Goal: Use online tool/utility: Use online tool/utility

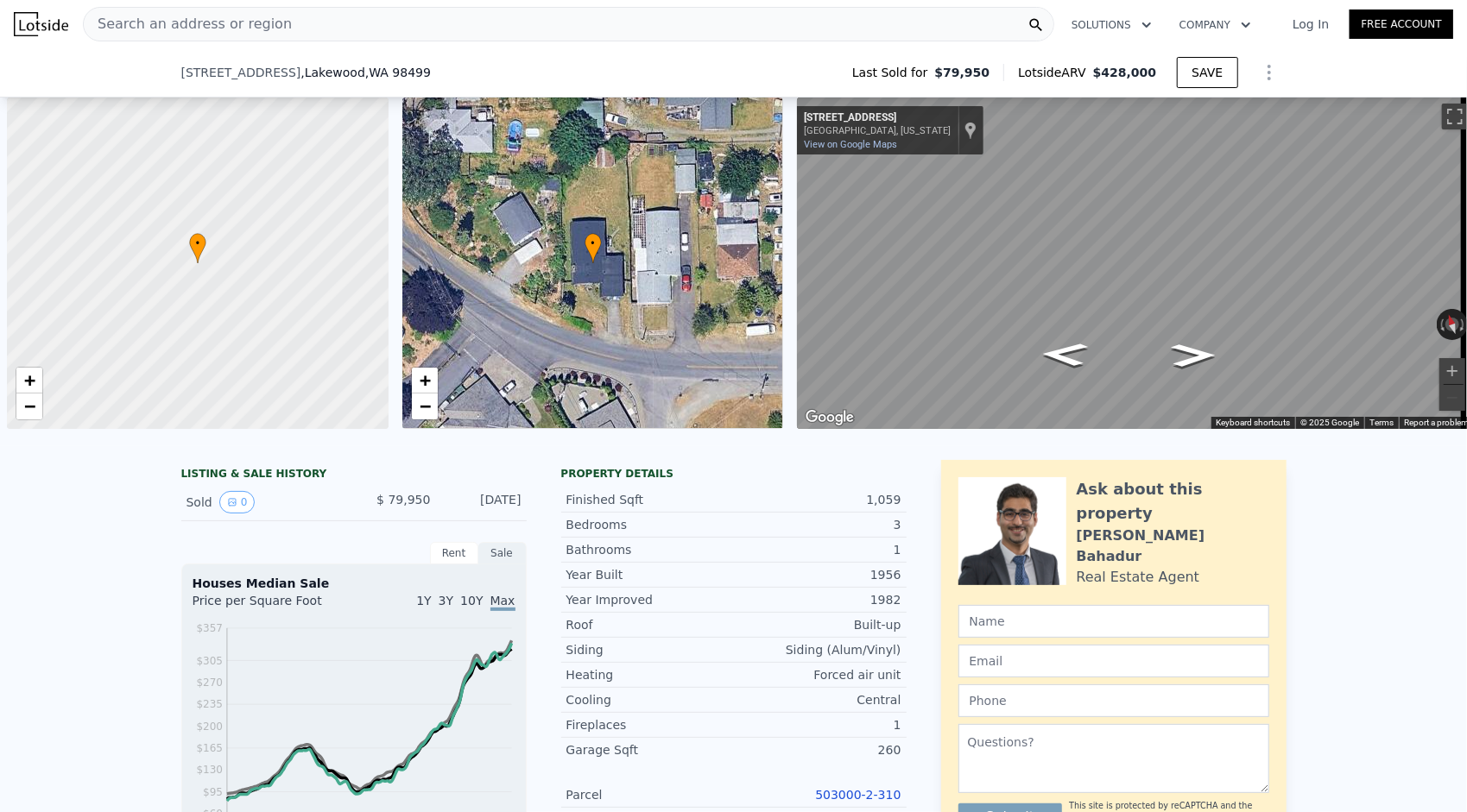
scroll to position [0, 7]
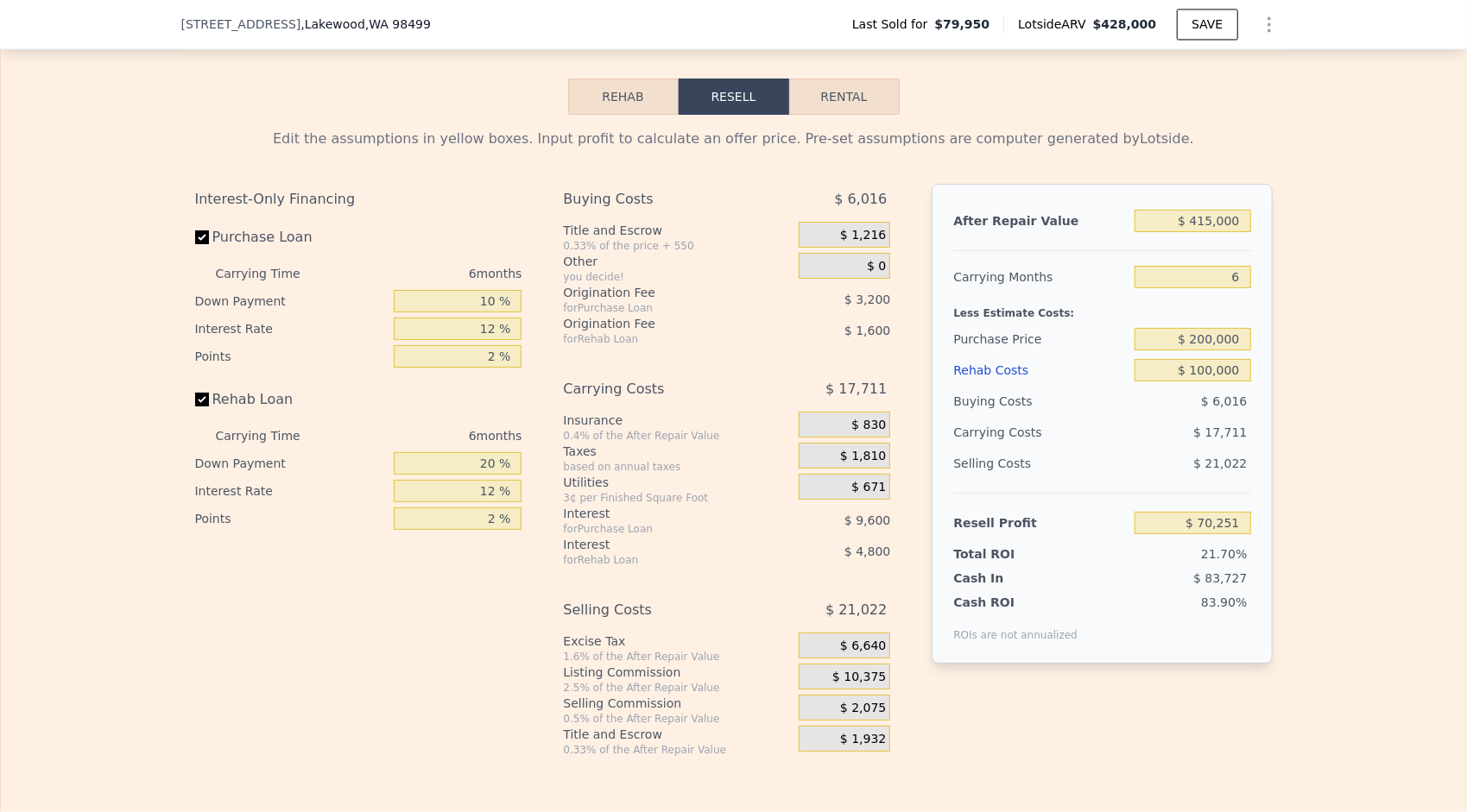
type input "$ 428,000"
type input "5"
type input "$ 0"
type input "$ 30,002"
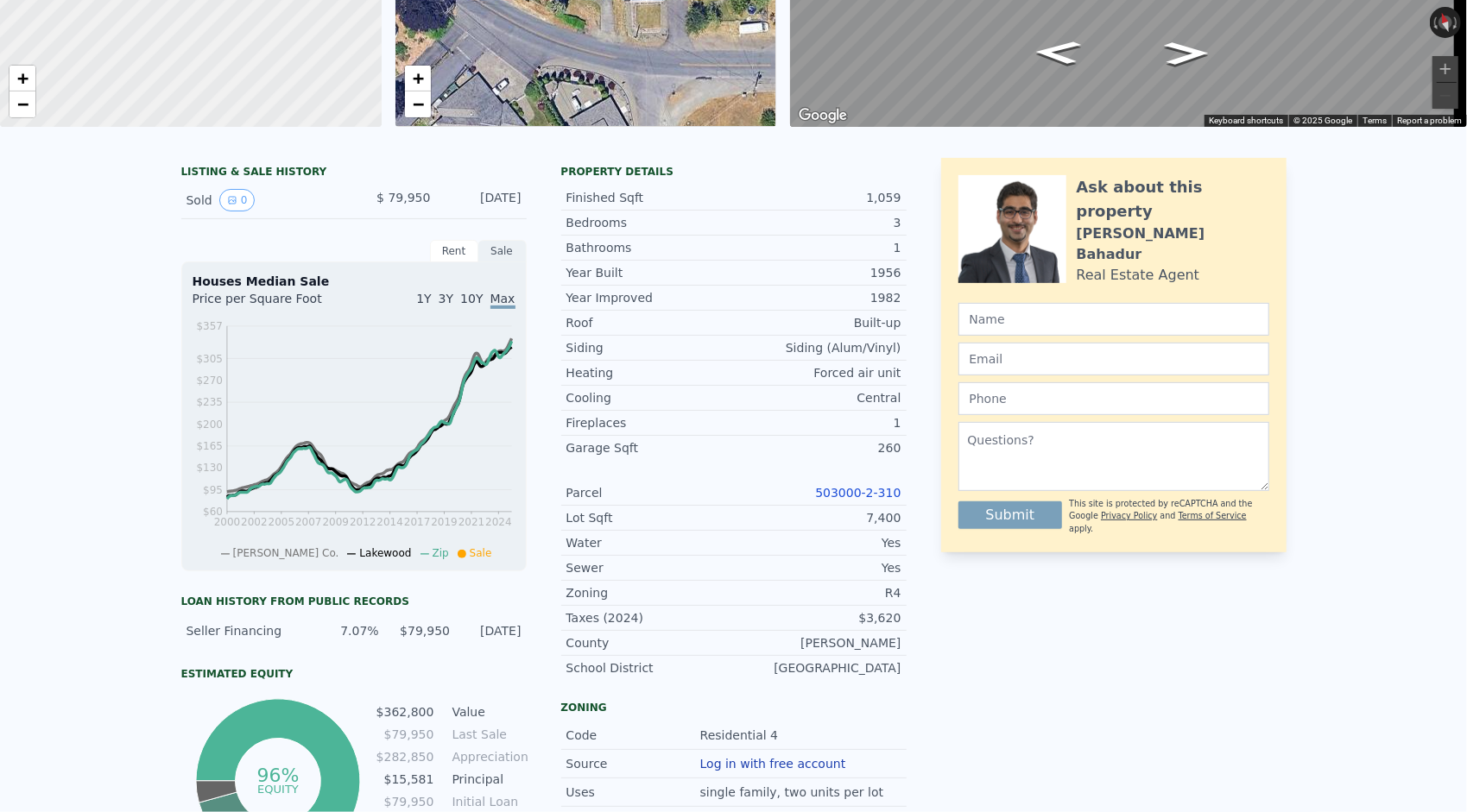
scroll to position [0, 0]
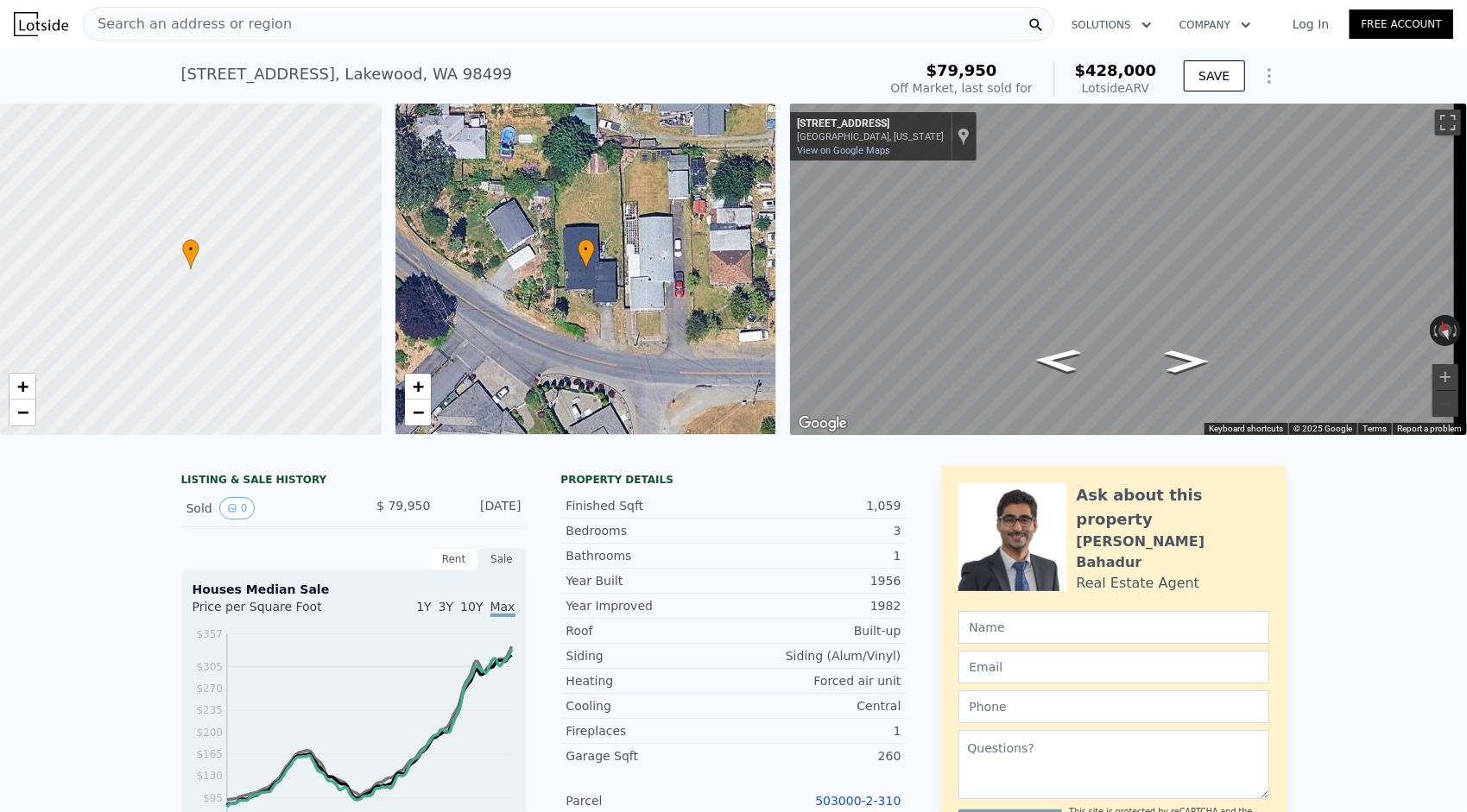
click at [285, 23] on div "Search an address or region" at bounding box center [568, 25] width 972 height 35
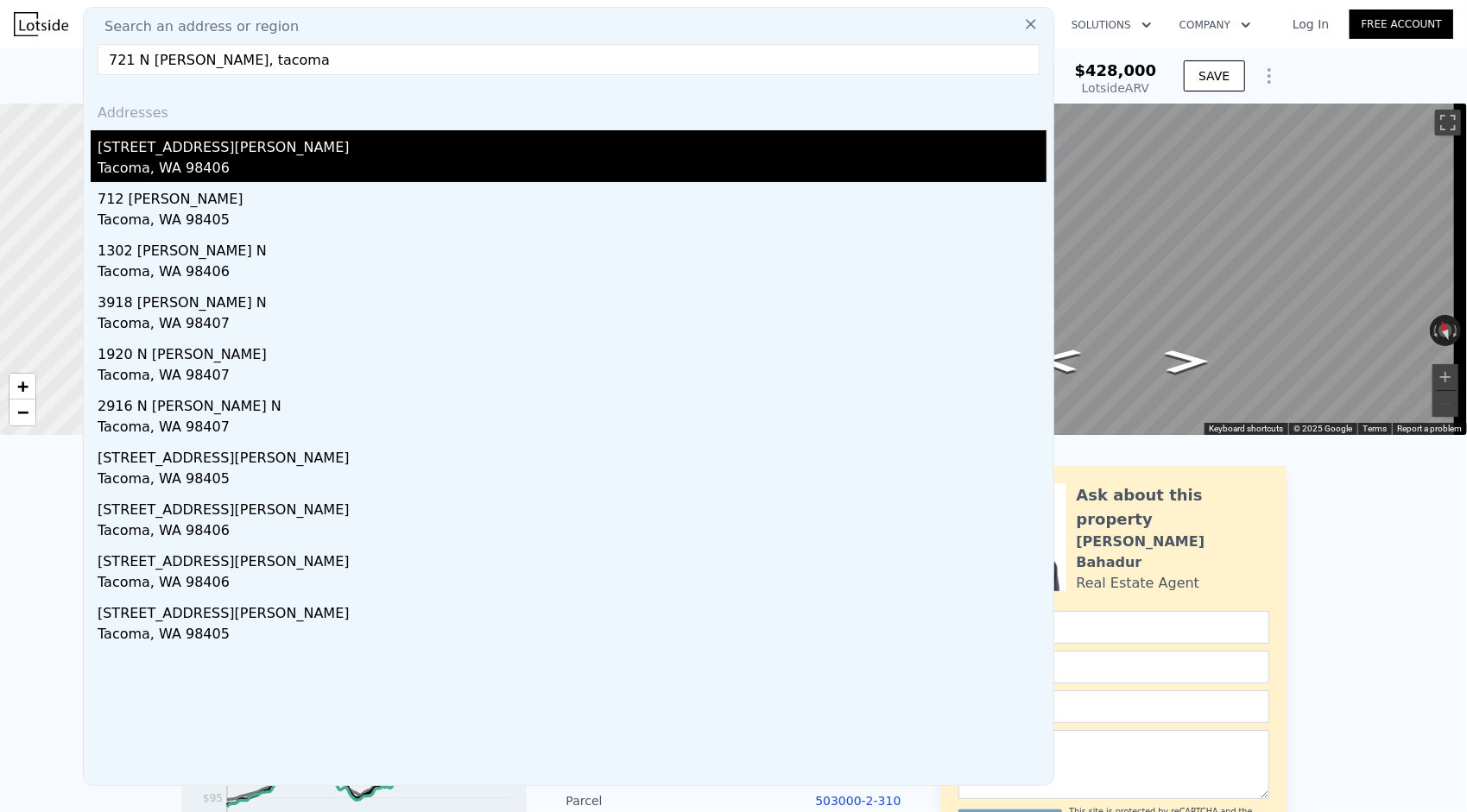
type input "721 N [PERSON_NAME], tacoma"
click at [296, 168] on div "Tacoma, WA 98406" at bounding box center [572, 170] width 949 height 24
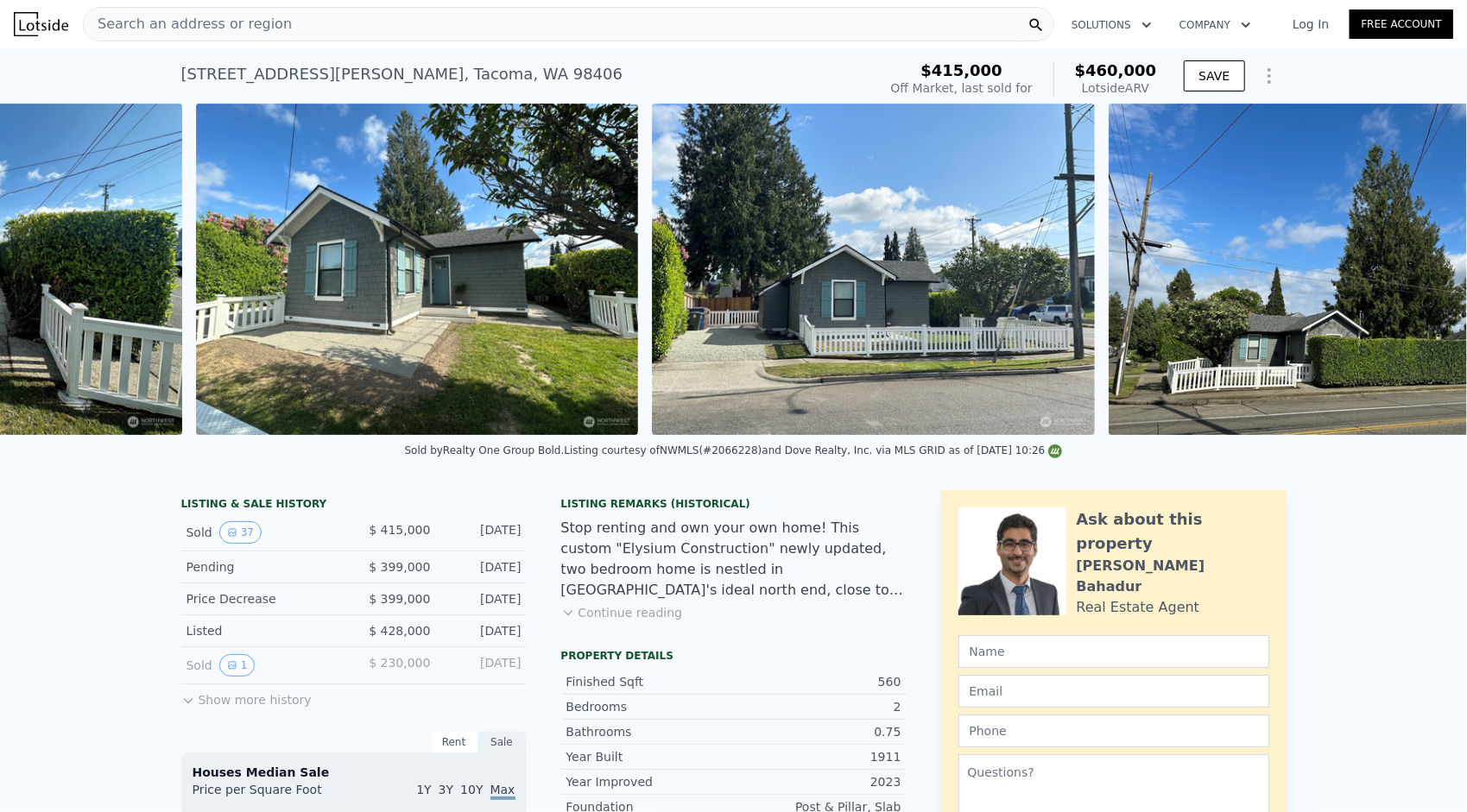
scroll to position [0, 16146]
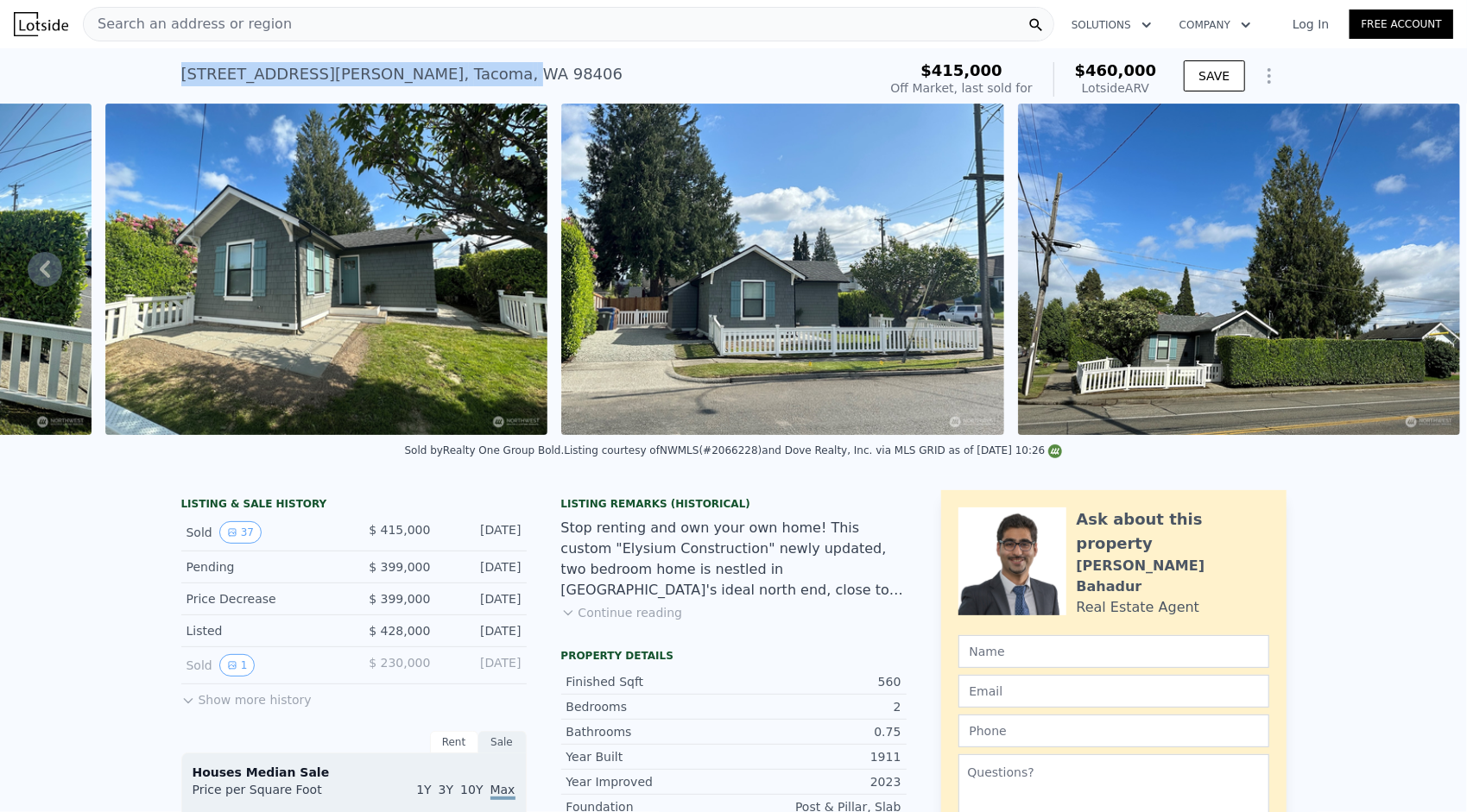
drag, startPoint x: 174, startPoint y: 76, endPoint x: 357, endPoint y: 81, distance: 183.1
click at [357, 81] on div "[STREET_ADDRESS][PERSON_NAME]" at bounding box center [402, 75] width 442 height 24
drag, startPoint x: 357, startPoint y: 81, endPoint x: 342, endPoint y: 81, distance: 15.0
copy div "[STREET_ADDRESS][PERSON_NAME] ,"
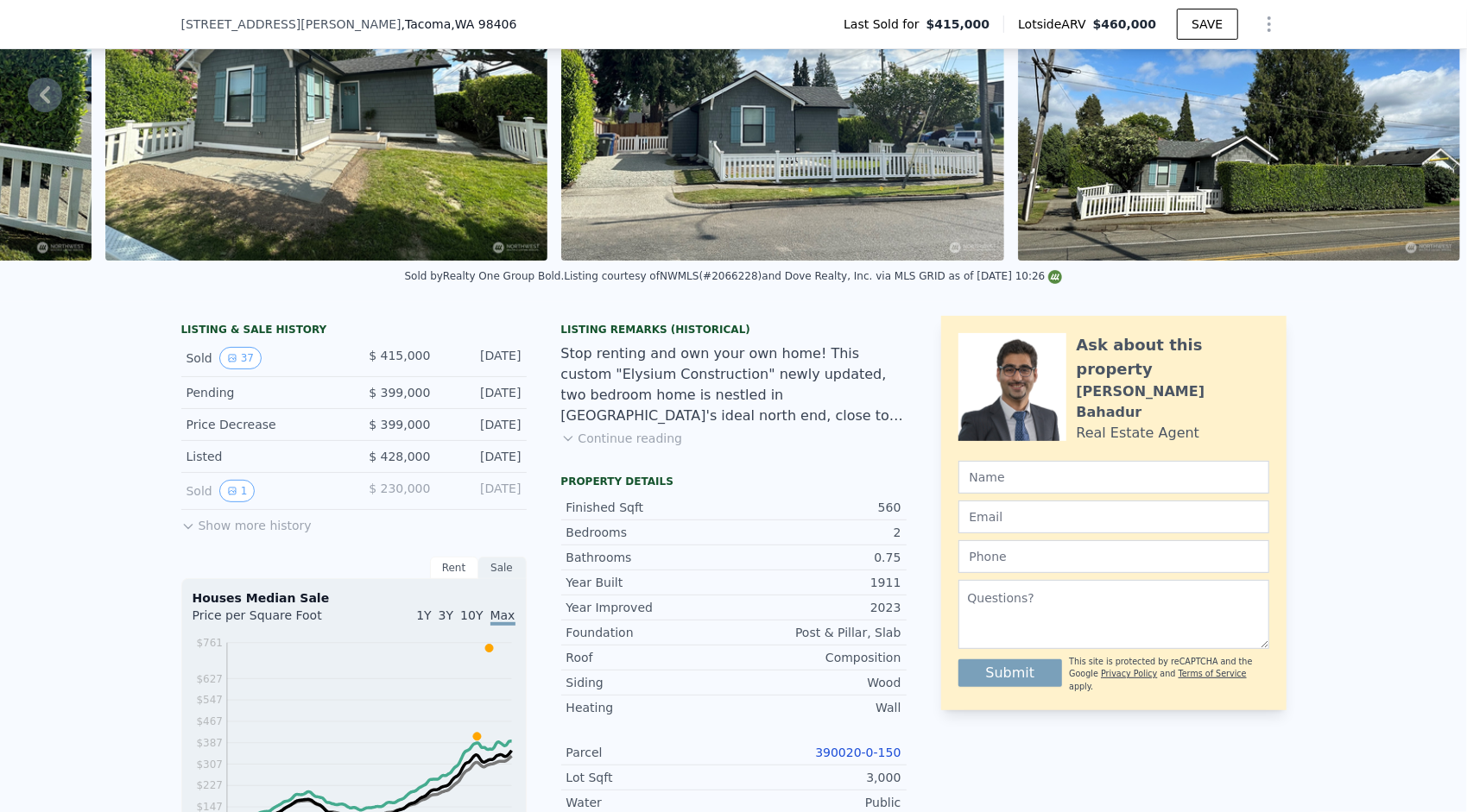
scroll to position [81, 0]
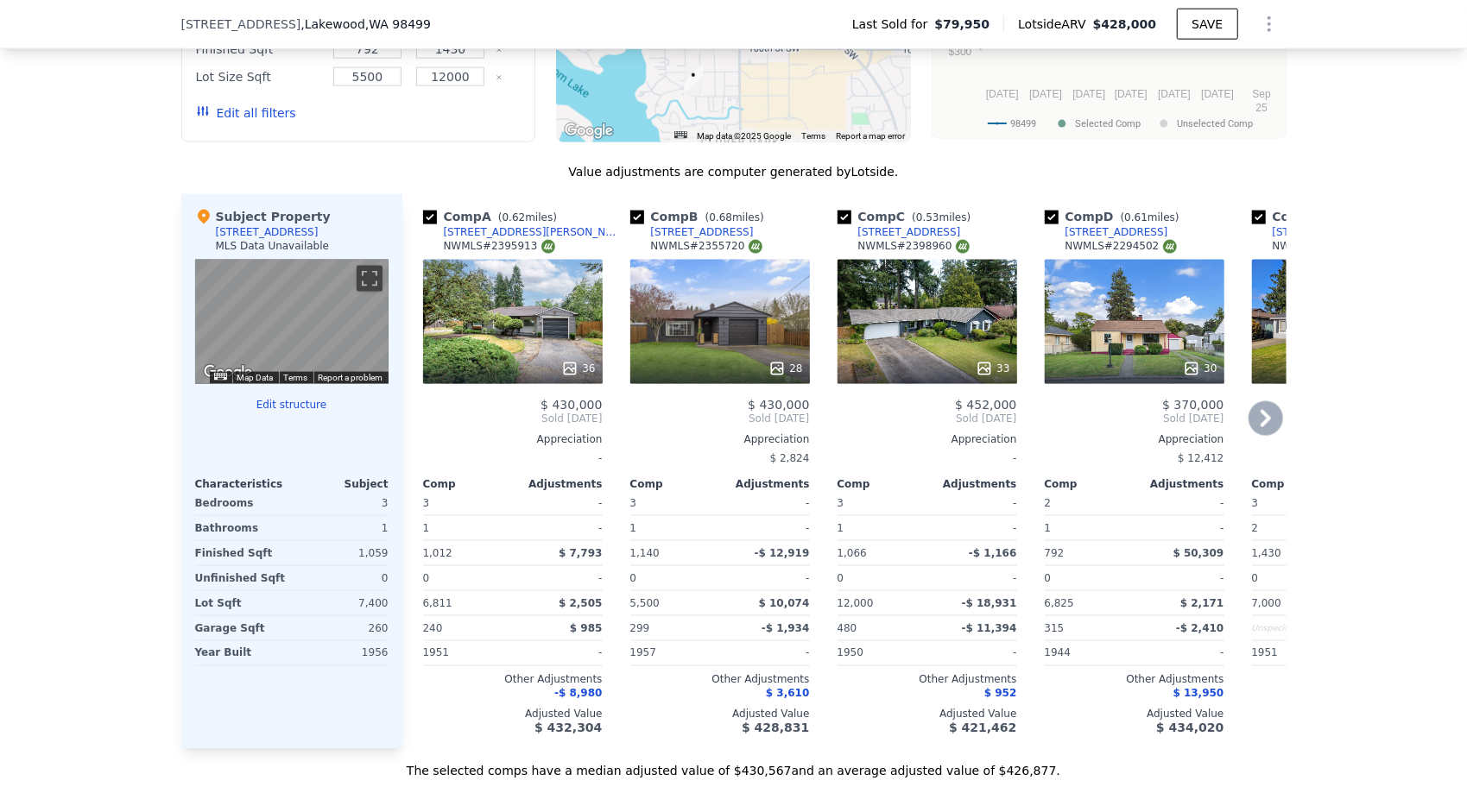
scroll to position [1547, 0]
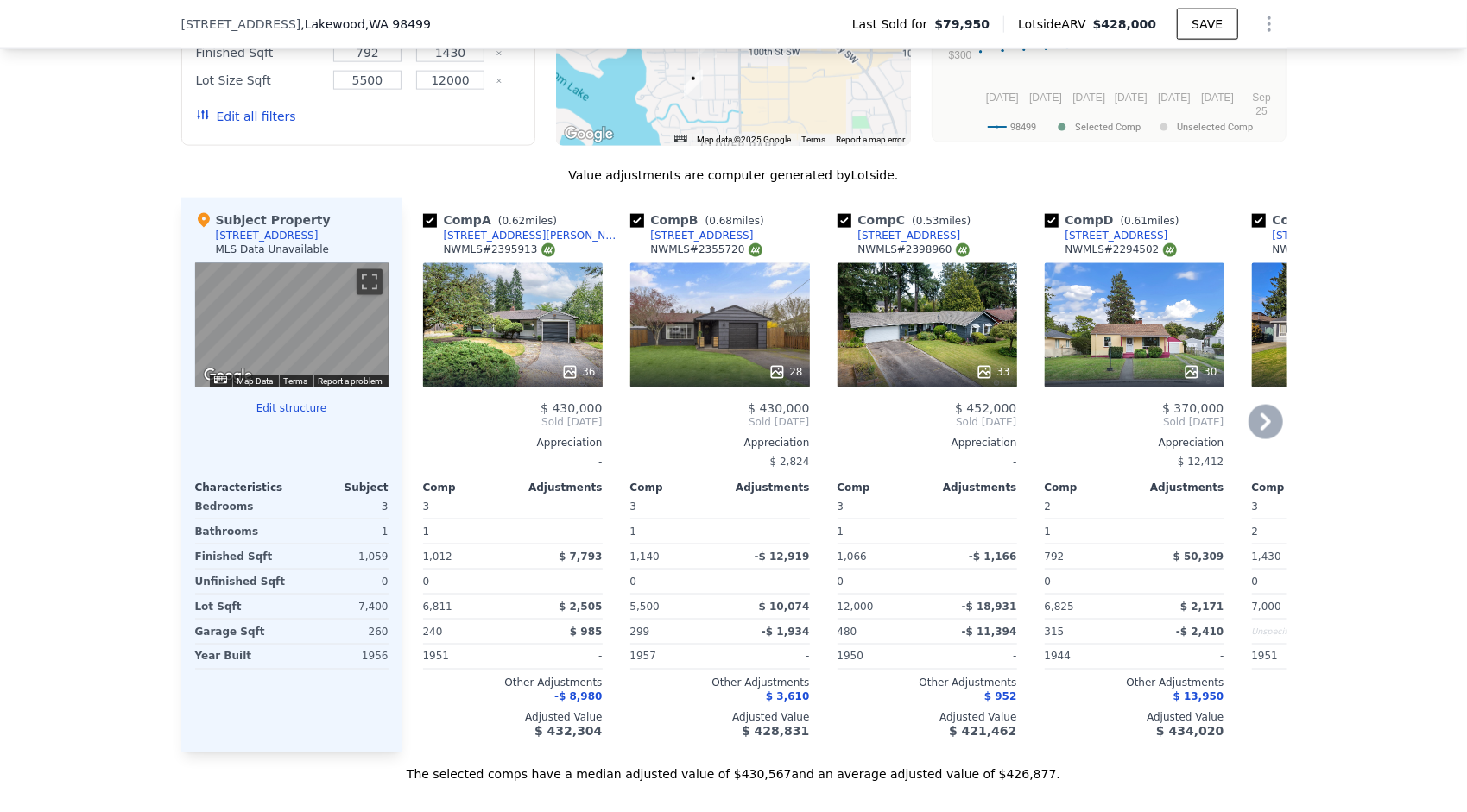
click at [496, 359] on div "36" at bounding box center [512, 325] width 180 height 124
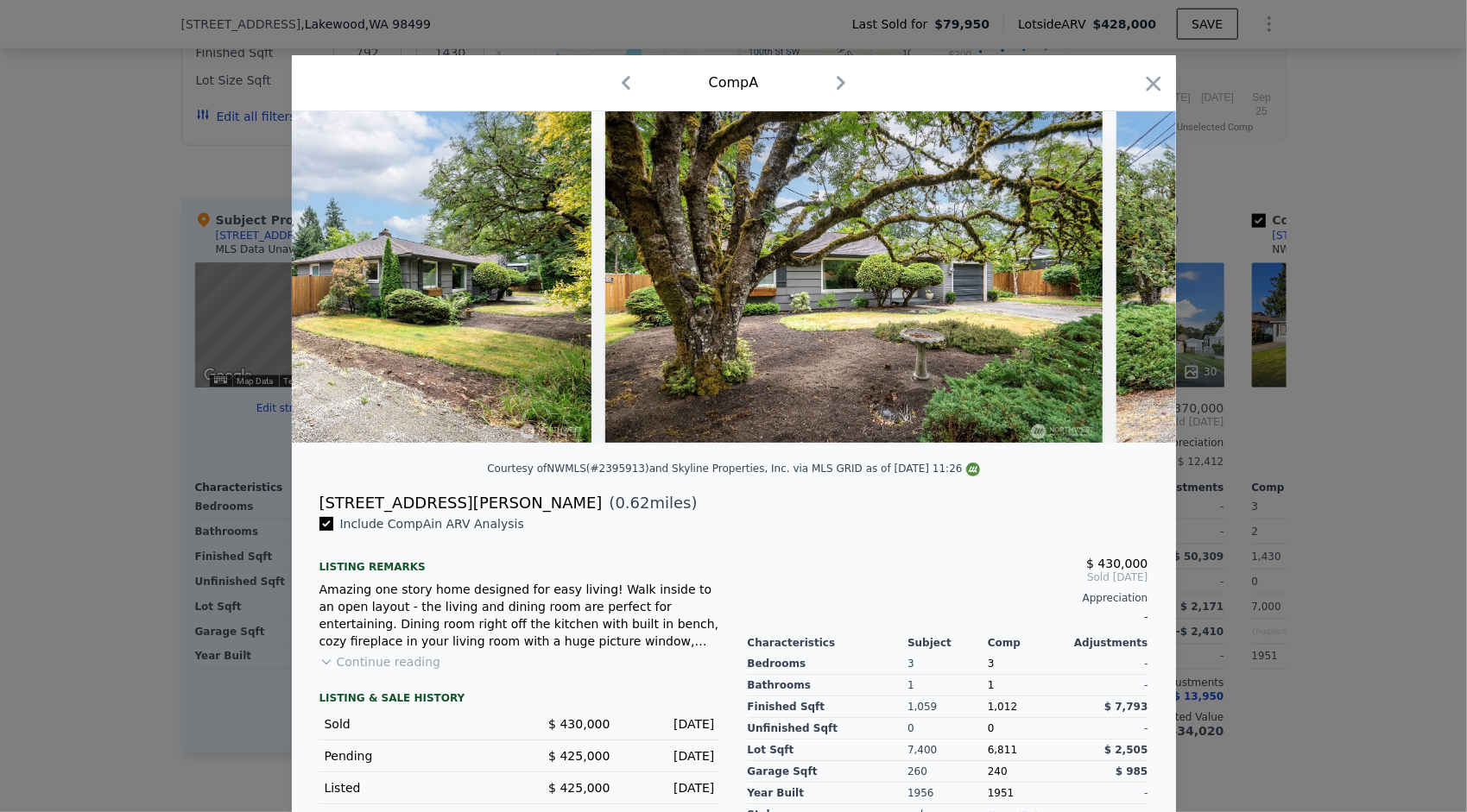
scroll to position [0, 8528]
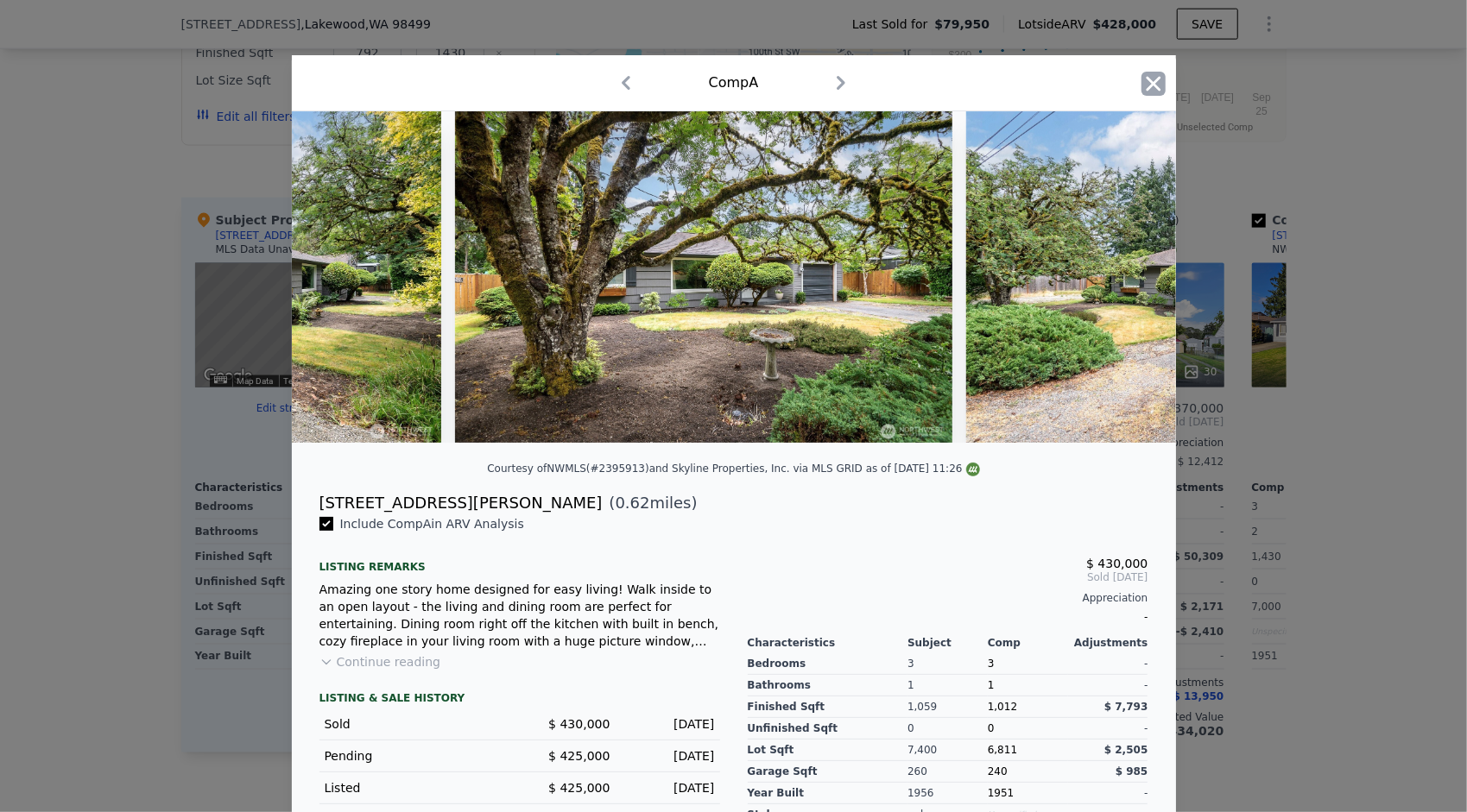
click at [1147, 85] on icon "button" at bounding box center [1153, 84] width 15 height 15
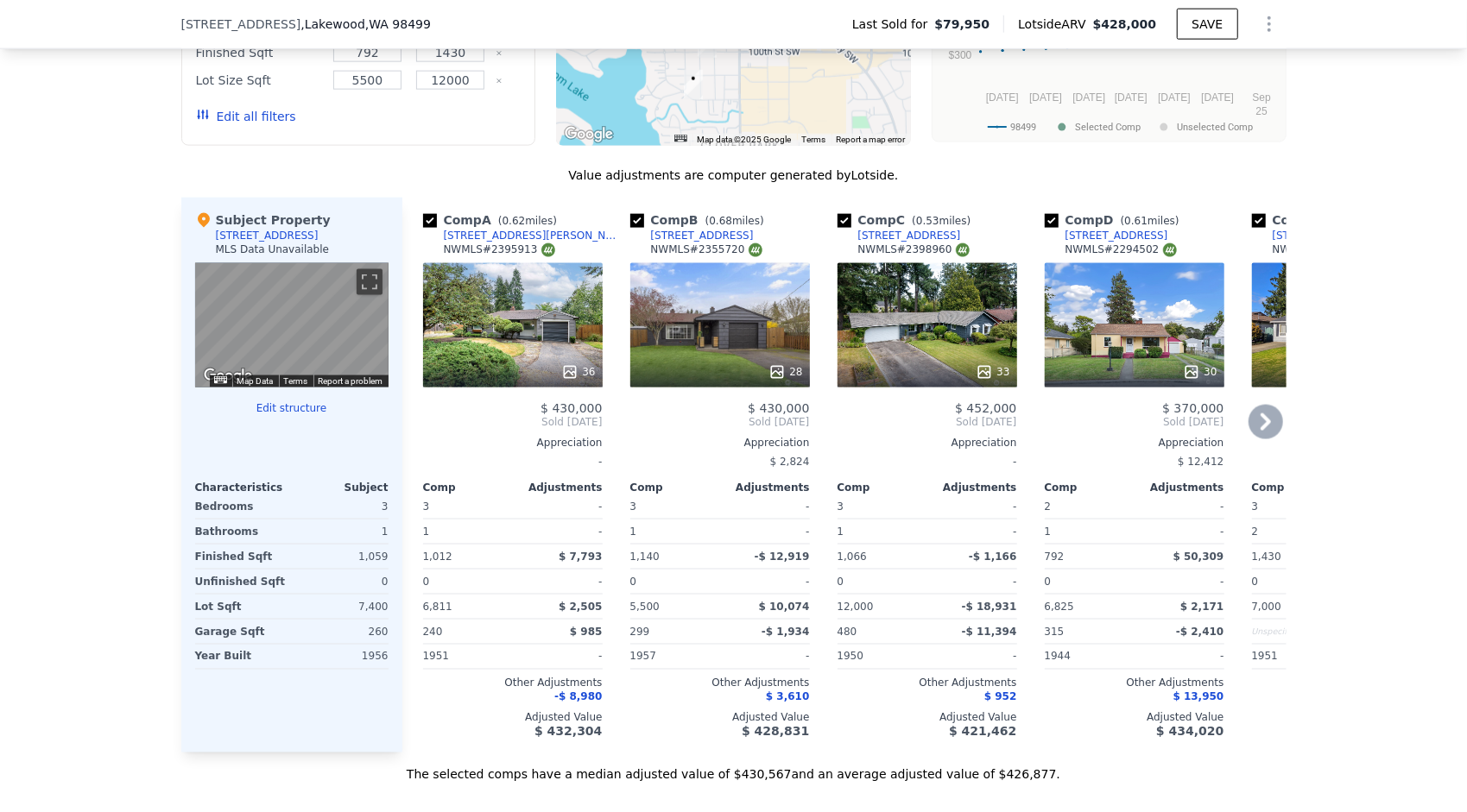
click at [716, 335] on div "28" at bounding box center [719, 325] width 180 height 124
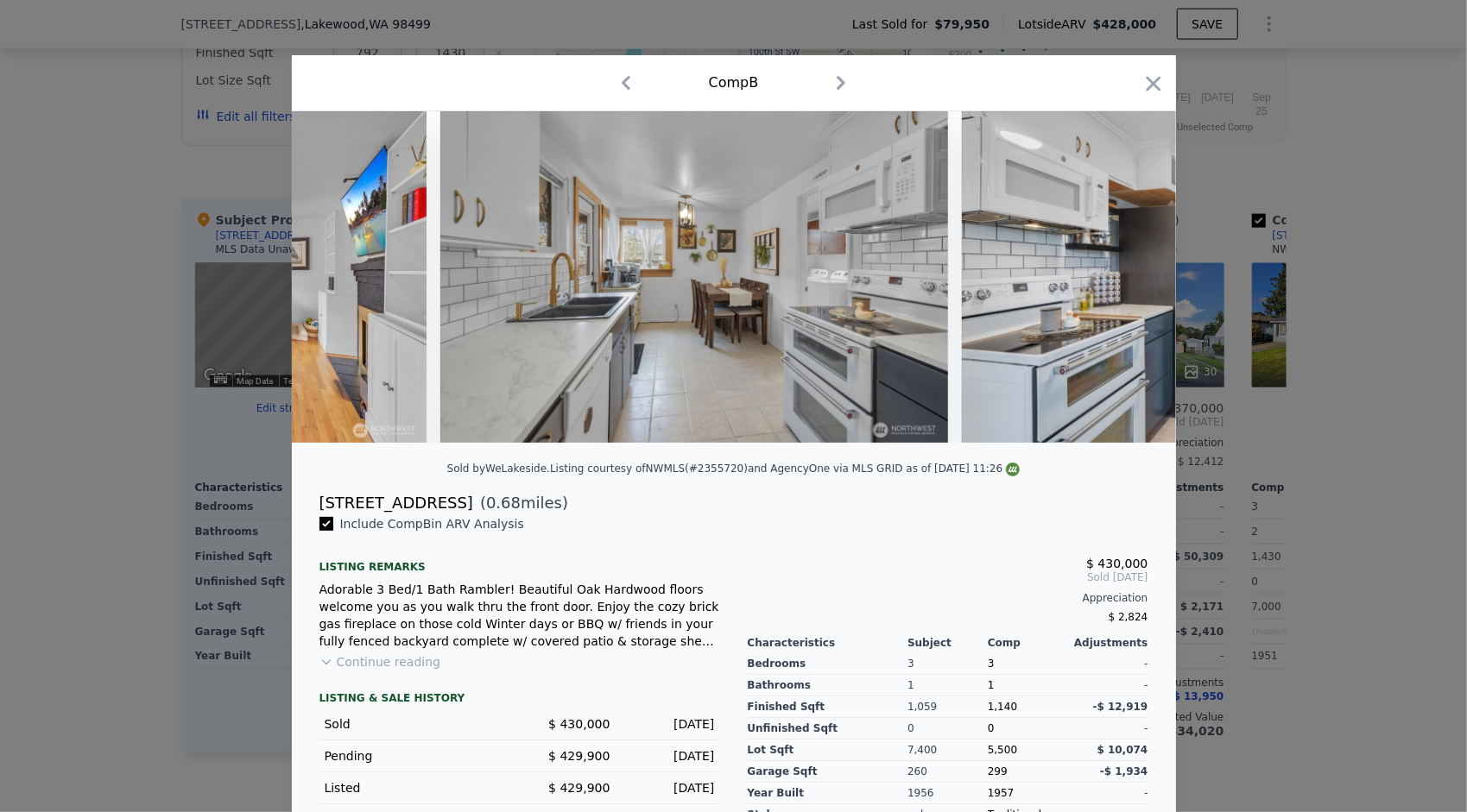
scroll to position [0, 3007]
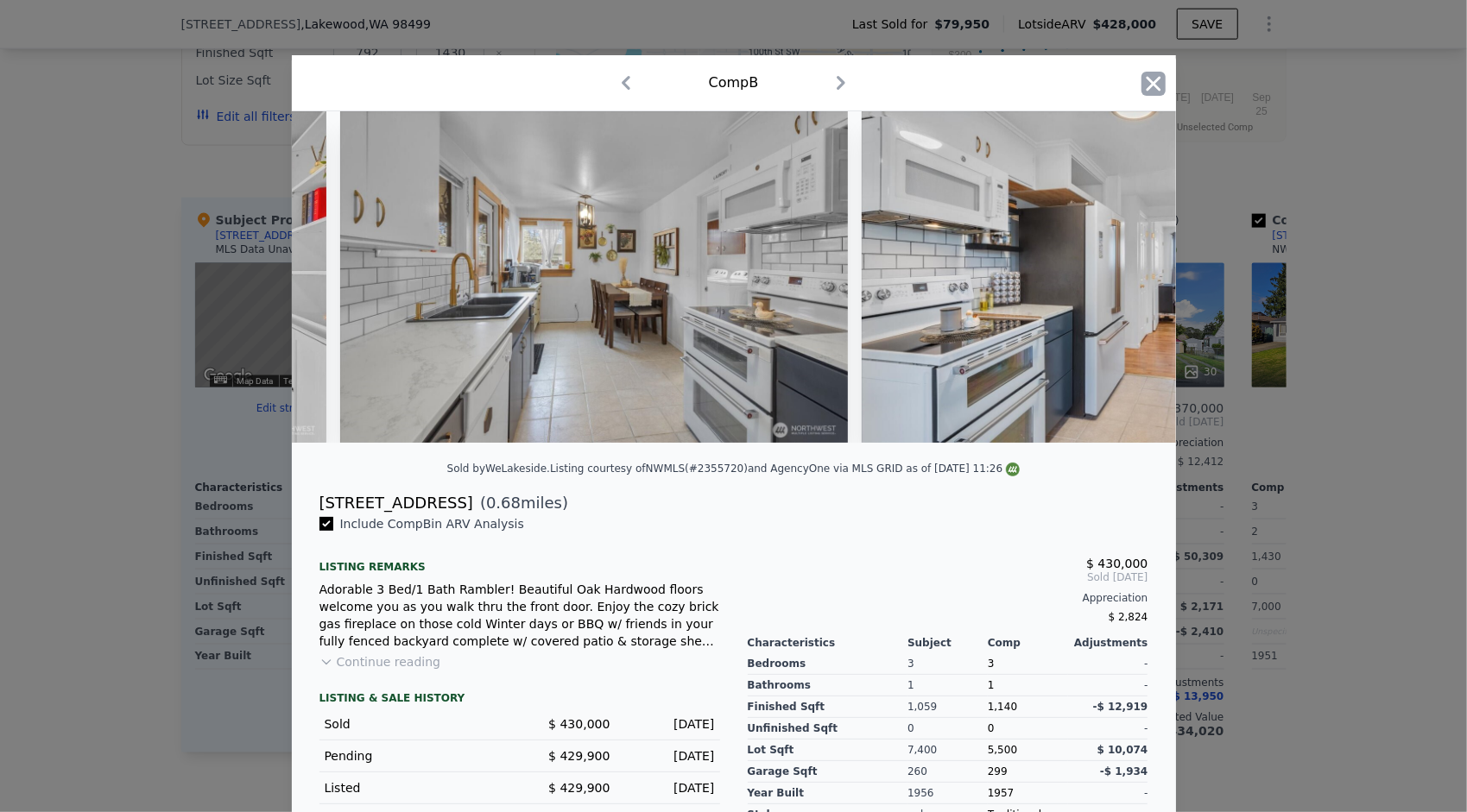
click at [1148, 76] on icon "button" at bounding box center [1153, 84] width 24 height 24
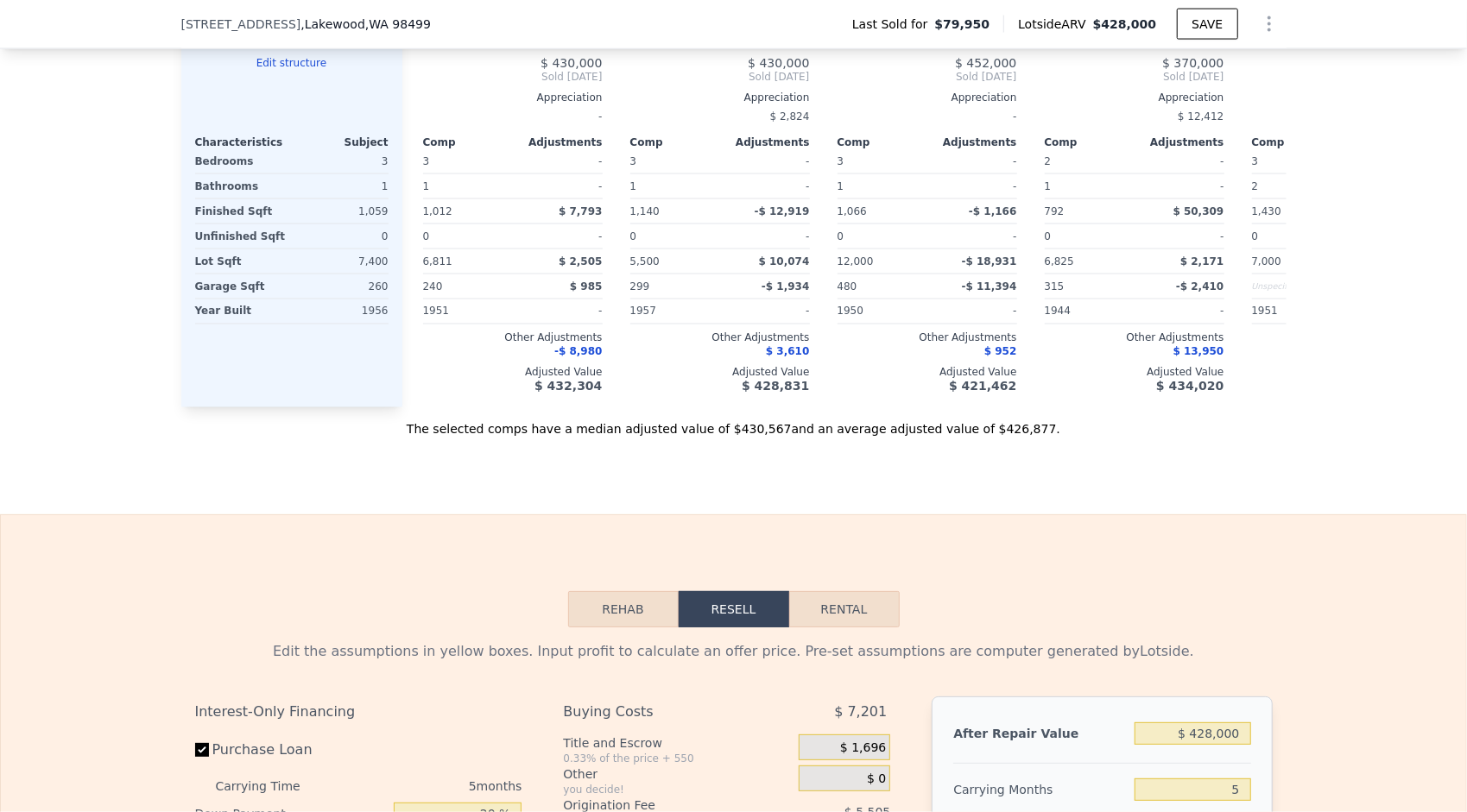
scroll to position [2237, 0]
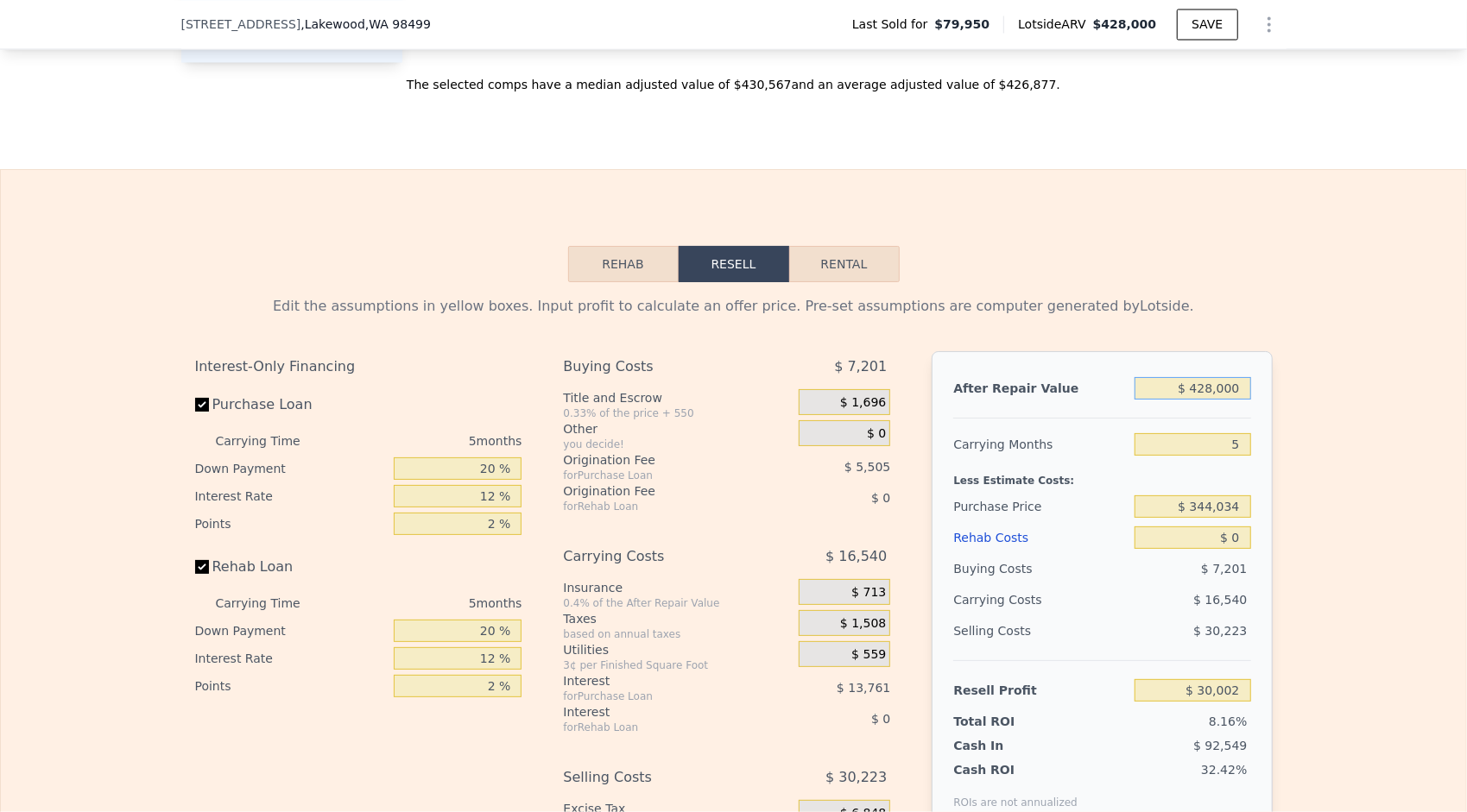
drag, startPoint x: 1237, startPoint y: 405, endPoint x: 1196, endPoint y: 416, distance: 42.4
click at [1196, 400] on input "$ 428,000" at bounding box center [1193, 389] width 116 height 22
type input "$ 420"
type input "-$ 367,223"
type input "$ 420,000"
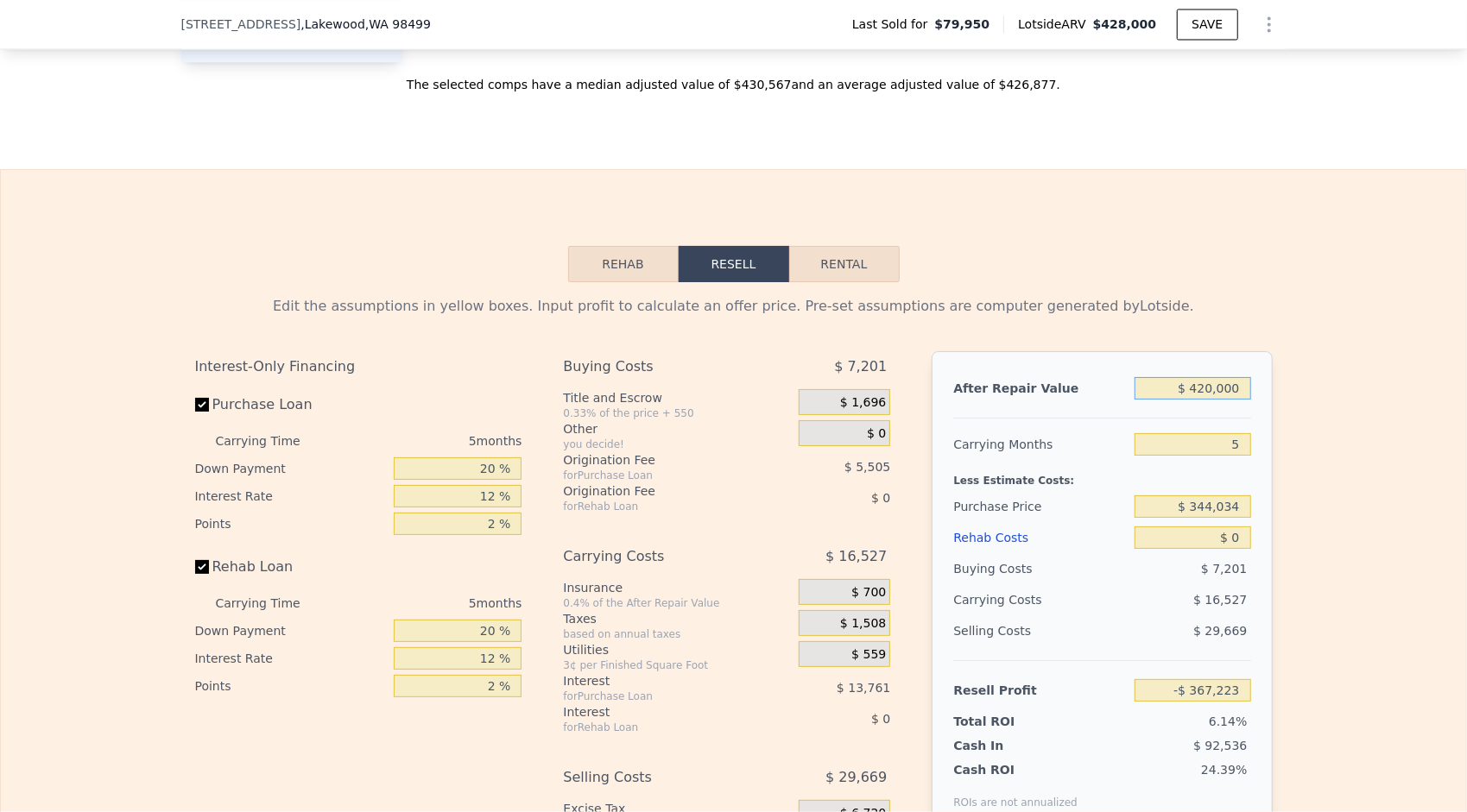
type input "$ 22,569"
type input "$ 420,000"
drag, startPoint x: 1231, startPoint y: 467, endPoint x: 1221, endPoint y: 470, distance: 10.4
click at [1221, 456] on input "5" at bounding box center [1193, 445] width 116 height 22
type input "3"
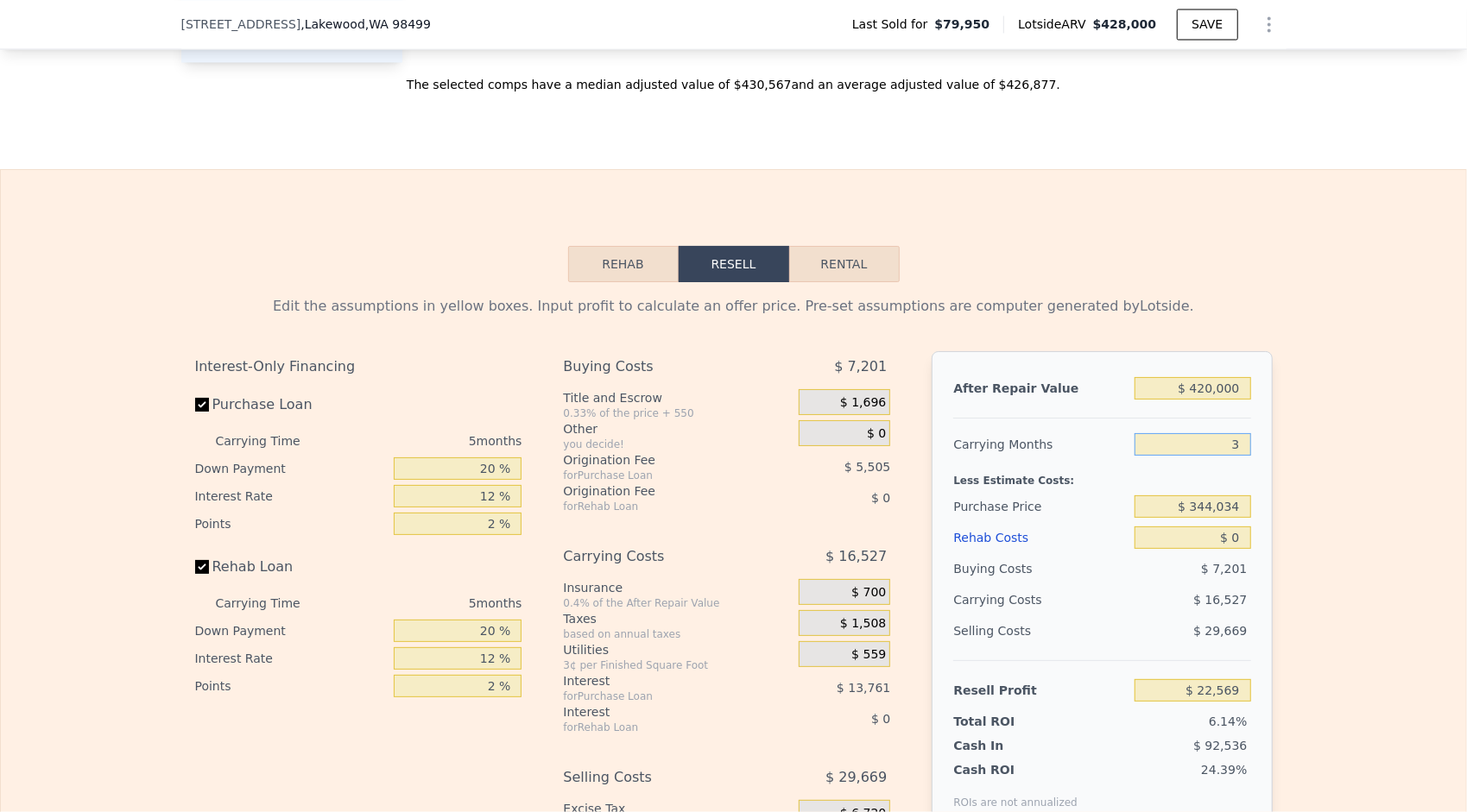
type input "$ 29,180"
type input "3"
click at [1268, 498] on div "Edit the assumptions in yellow boxes. Input profit to calculate an offer price.…" at bounding box center [734, 604] width 1105 height 643
drag, startPoint x: 1235, startPoint y: 525, endPoint x: 1188, endPoint y: 527, distance: 47.0
click at [1188, 518] on input "$ 344,034" at bounding box center [1193, 506] width 116 height 22
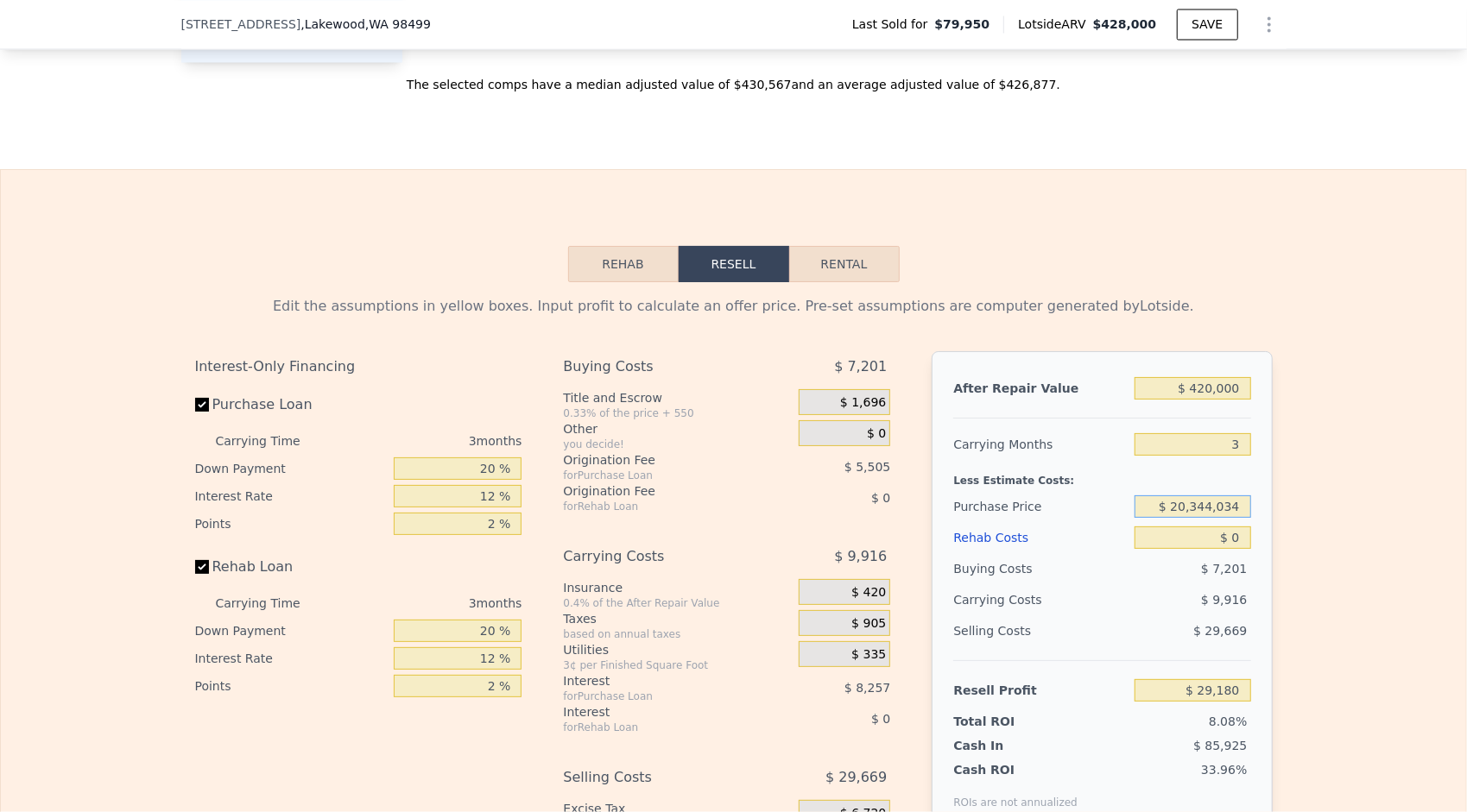
drag, startPoint x: 1236, startPoint y: 528, endPoint x: 1175, endPoint y: 542, distance: 62.6
click at [1175, 542] on div "After Repair Value $ 420,000 Carrying Months 3 Less Estimate Costs: Purchase Pr…" at bounding box center [1101, 591] width 340 height 480
type input "$ 320,000"
click at [1312, 574] on div "Edit the assumptions in yellow boxes. Input profit to calculate an offer price.…" at bounding box center [733, 604] width 1465 height 643
type input "$ 54,255"
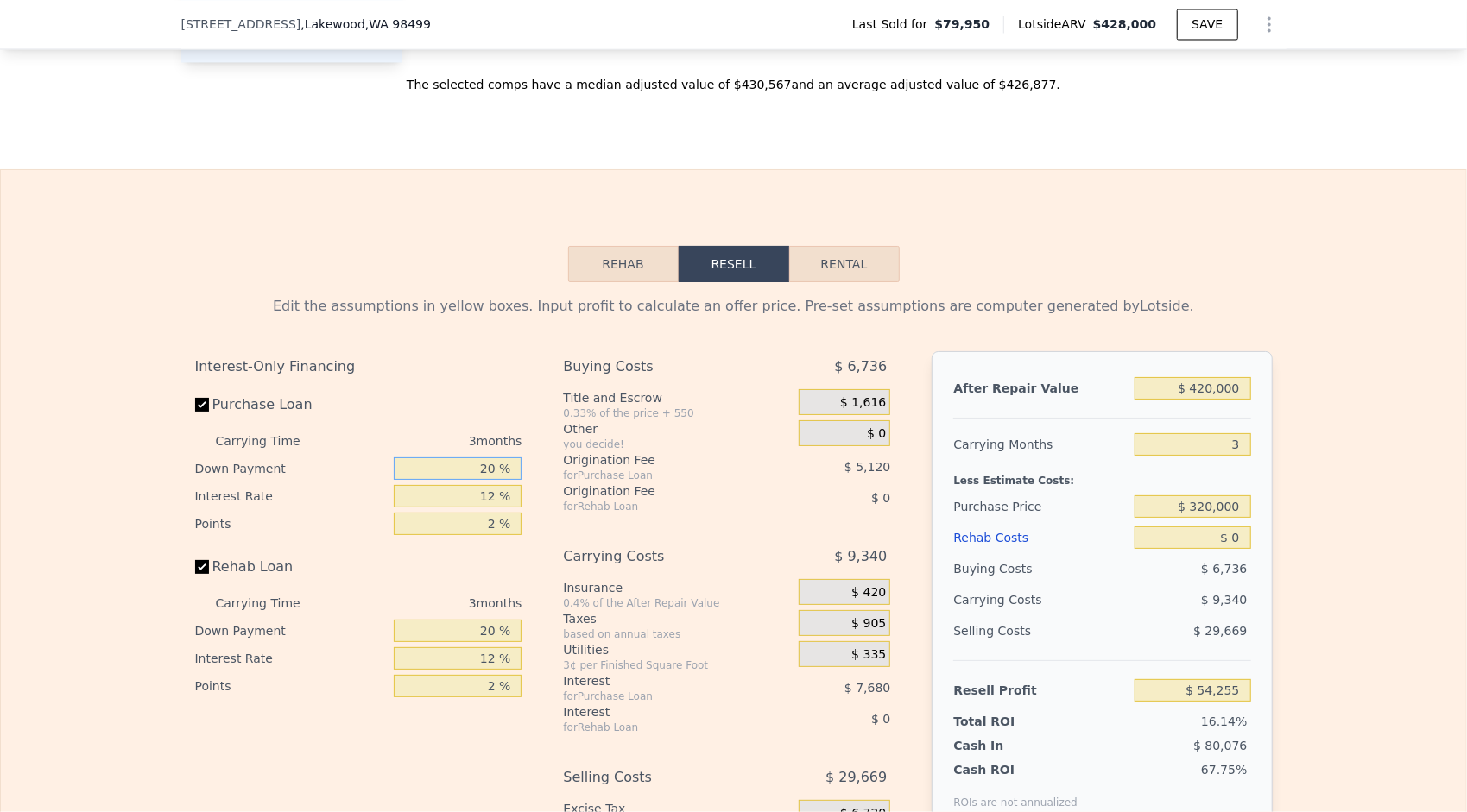
drag, startPoint x: 482, startPoint y: 491, endPoint x: 465, endPoint y: 501, distance: 19.7
click at [465, 482] on div "20 %" at bounding box center [458, 469] width 128 height 28
type input "10 %"
type input "$ 52,655"
type input "10 %"
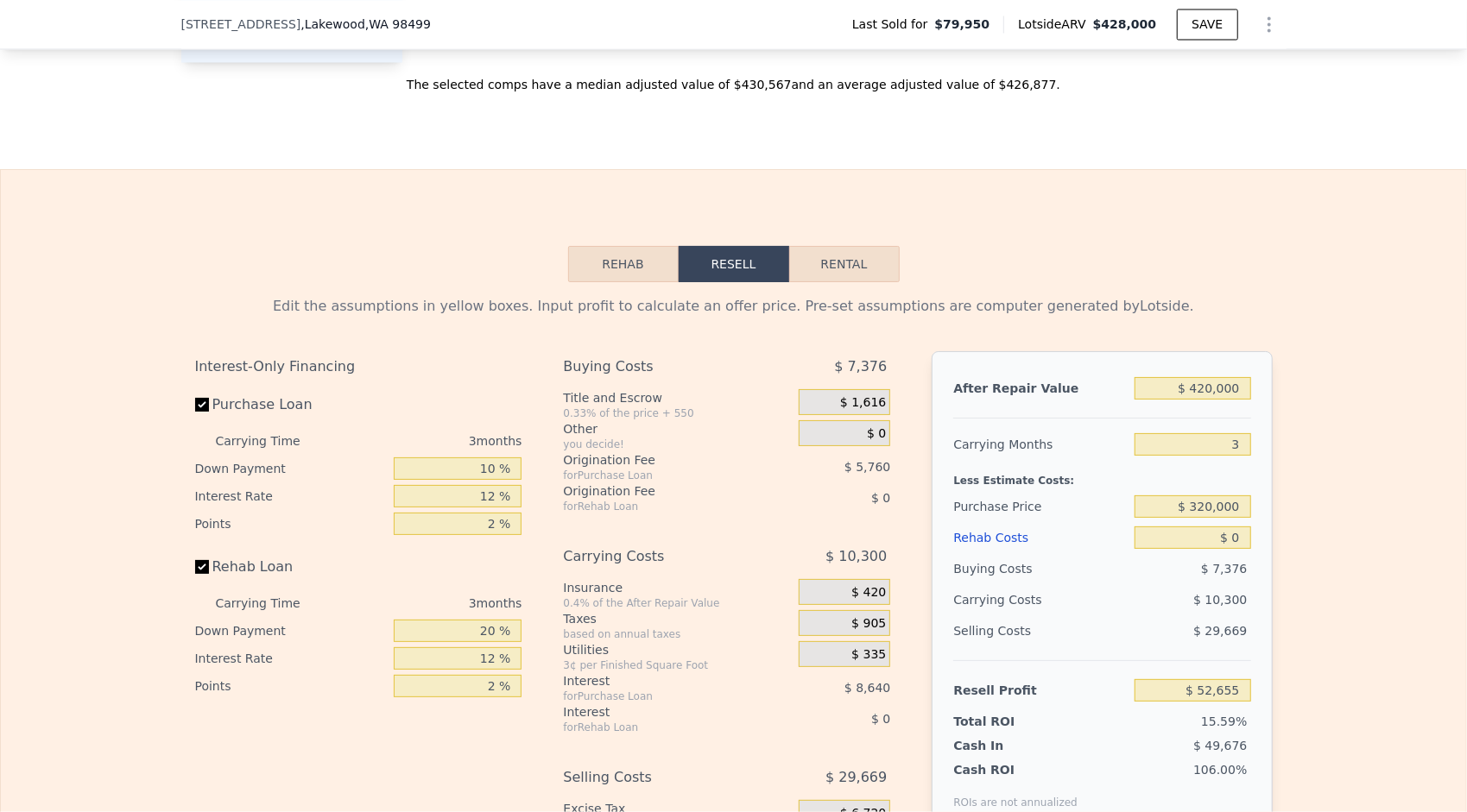
click at [1445, 556] on div "Edit the assumptions in yellow boxes. Input profit to calculate an offer price.…" at bounding box center [733, 604] width 1465 height 643
click at [1225, 549] on input "$ 0" at bounding box center [1193, 538] width 116 height 22
type input "$ 20"
type input "$ 52,635"
type input "$ 20,000"
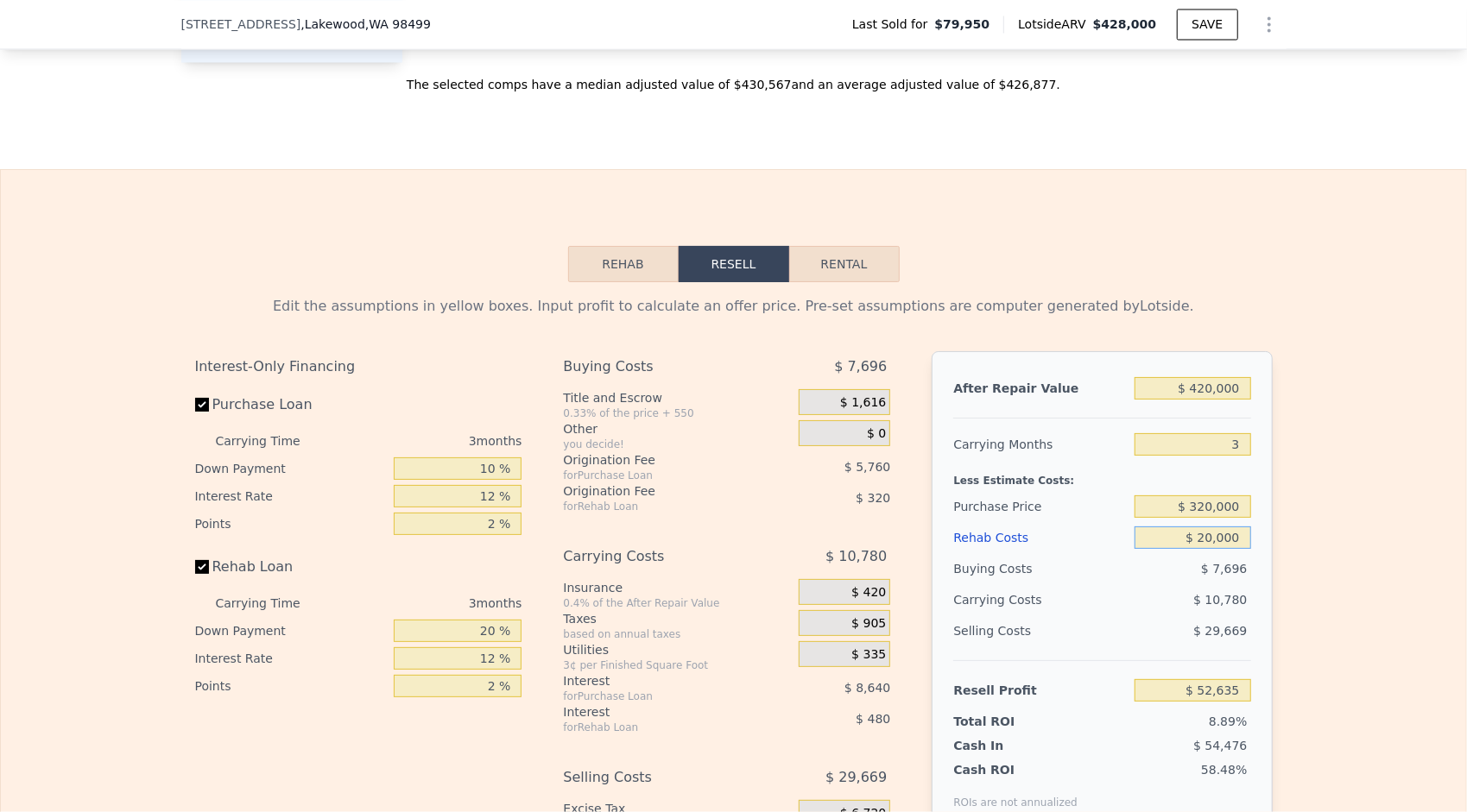
type input "$ 31,855"
type input "$ 20,000"
click at [1320, 611] on div "Edit the assumptions in yellow boxes. Input profit to calculate an offer price.…" at bounding box center [733, 604] width 1465 height 643
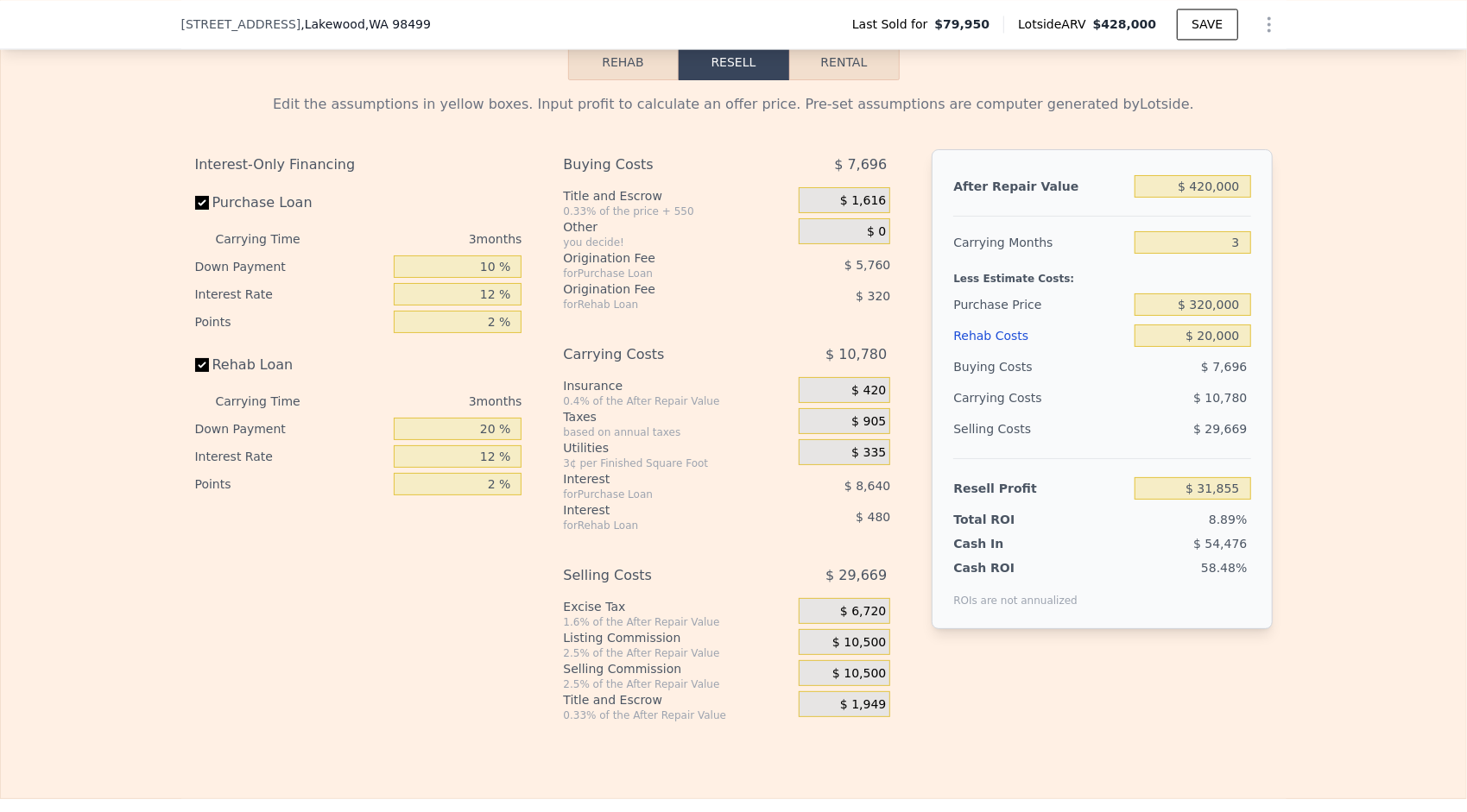
scroll to position [2496, 0]
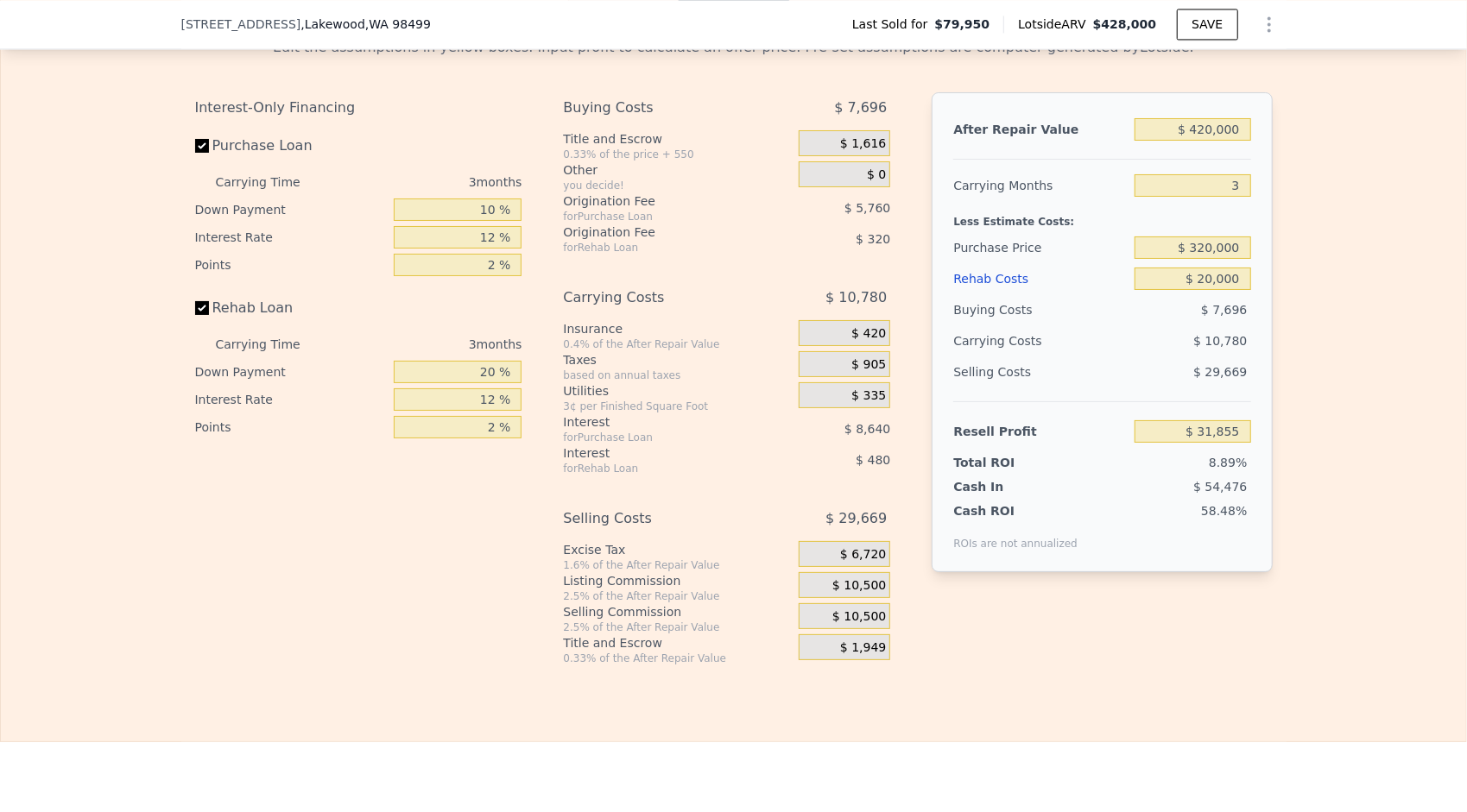
click at [845, 594] on span "$ 10,500" at bounding box center [859, 586] width 53 height 16
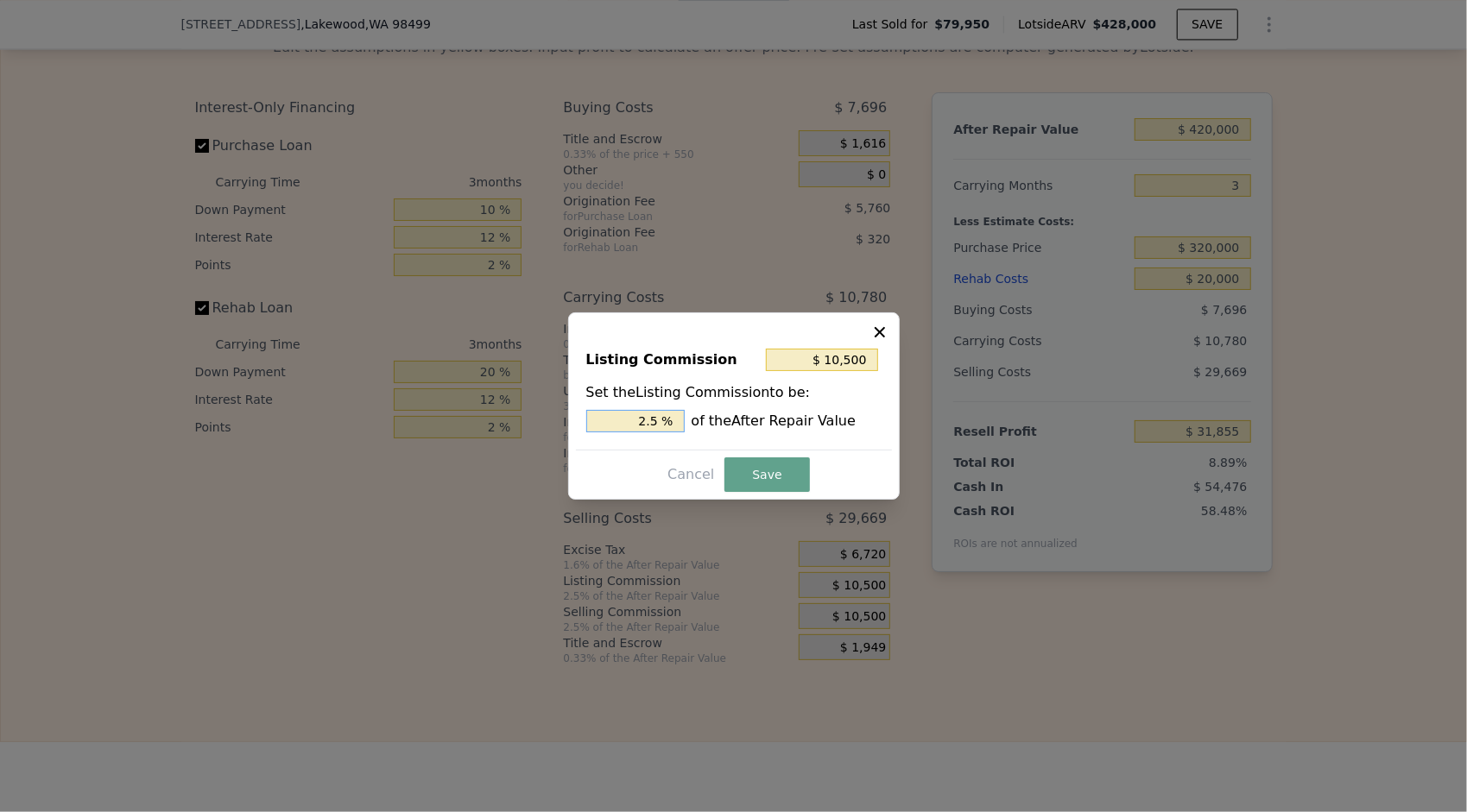
click at [648, 418] on input "2.5 %" at bounding box center [635, 421] width 99 height 22
type input "$ 2,100"
type input "0.5 %"
click at [747, 466] on button "Save" at bounding box center [767, 475] width 85 height 35
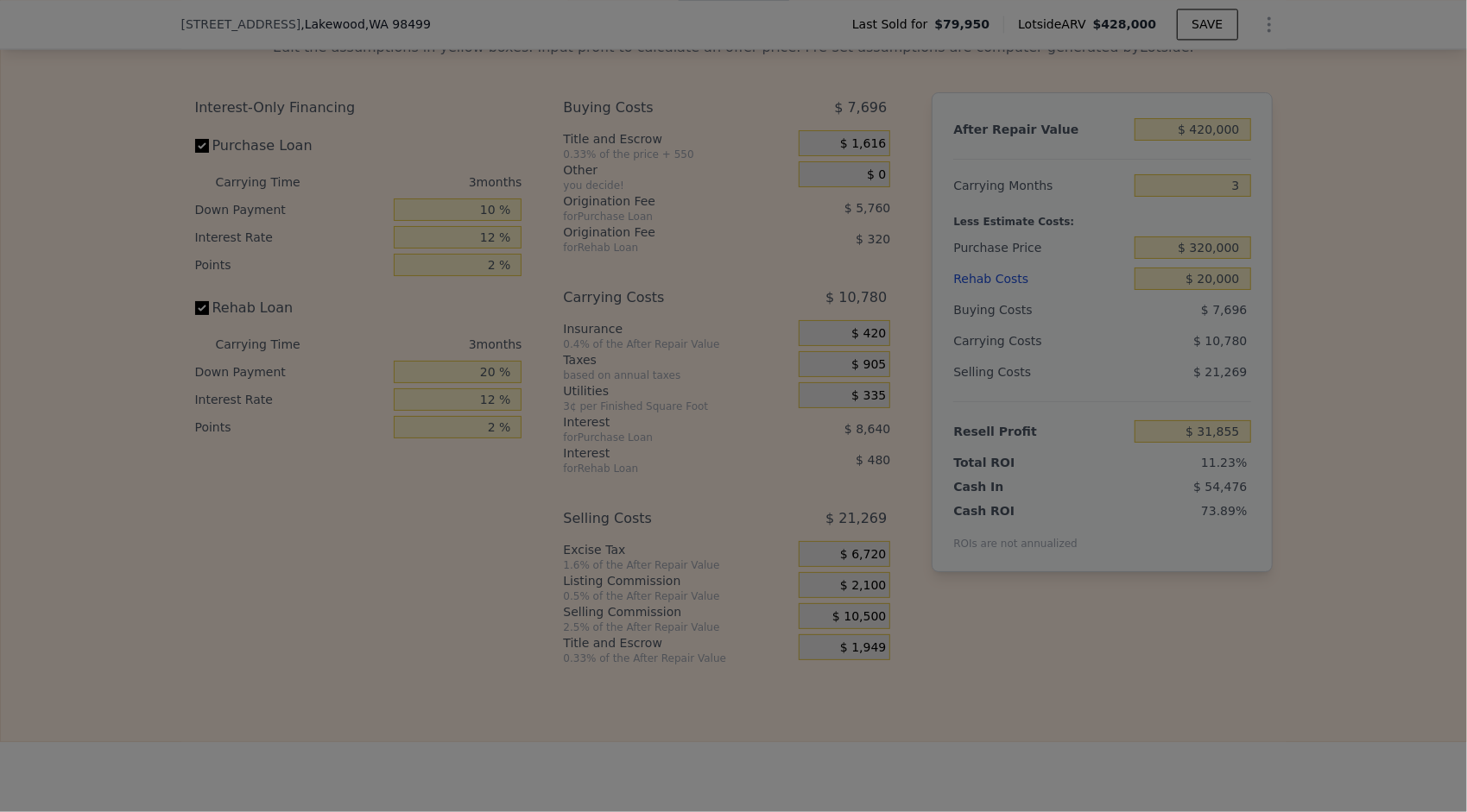
type input "$ 40,255"
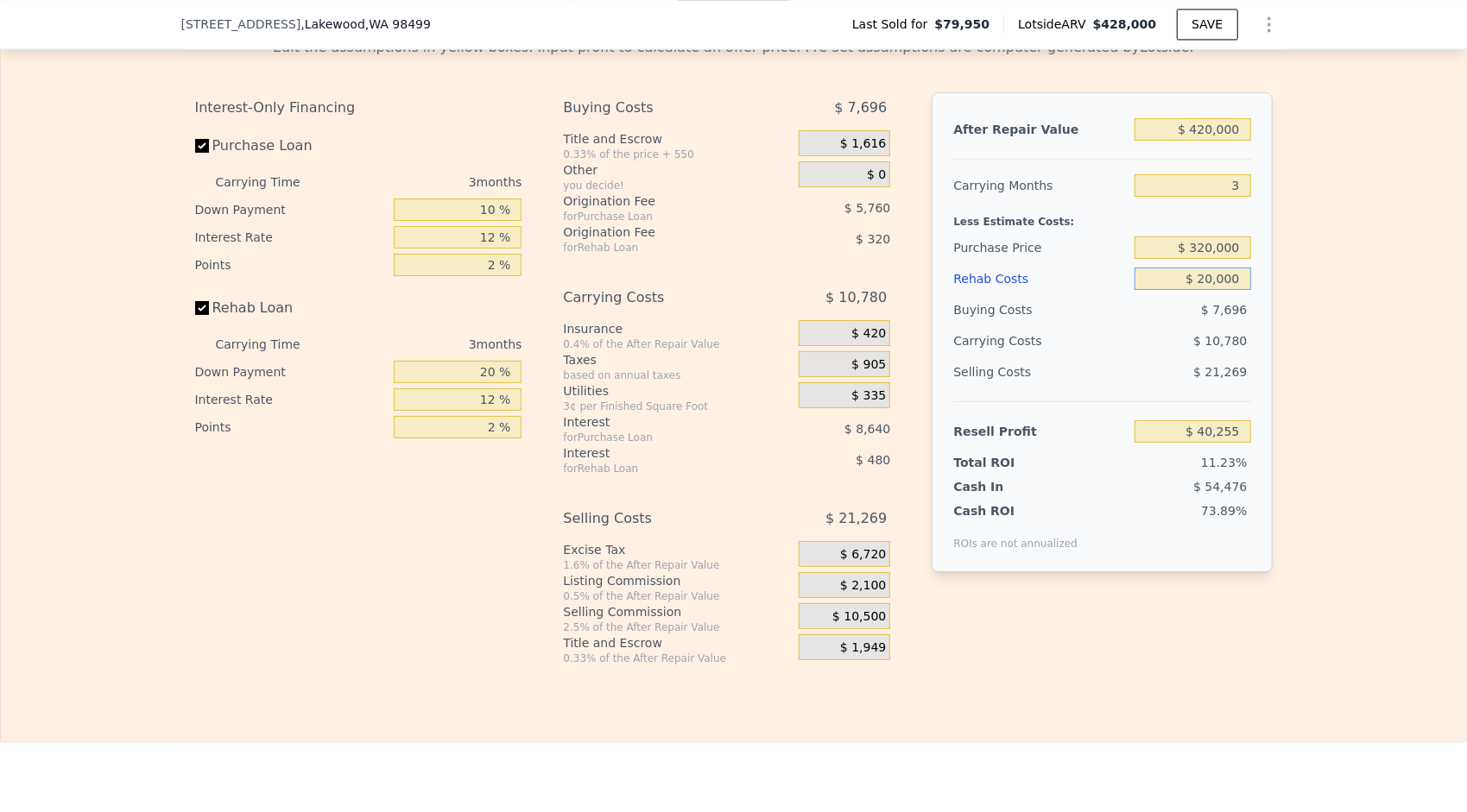
drag, startPoint x: 1204, startPoint y: 300, endPoint x: 1200, endPoint y: 311, distance: 11.7
click at [1200, 295] on div "$ 20,000" at bounding box center [1193, 279] width 116 height 31
type input "$ 30,000"
type input "$ 29,855"
type input "$ 30,000"
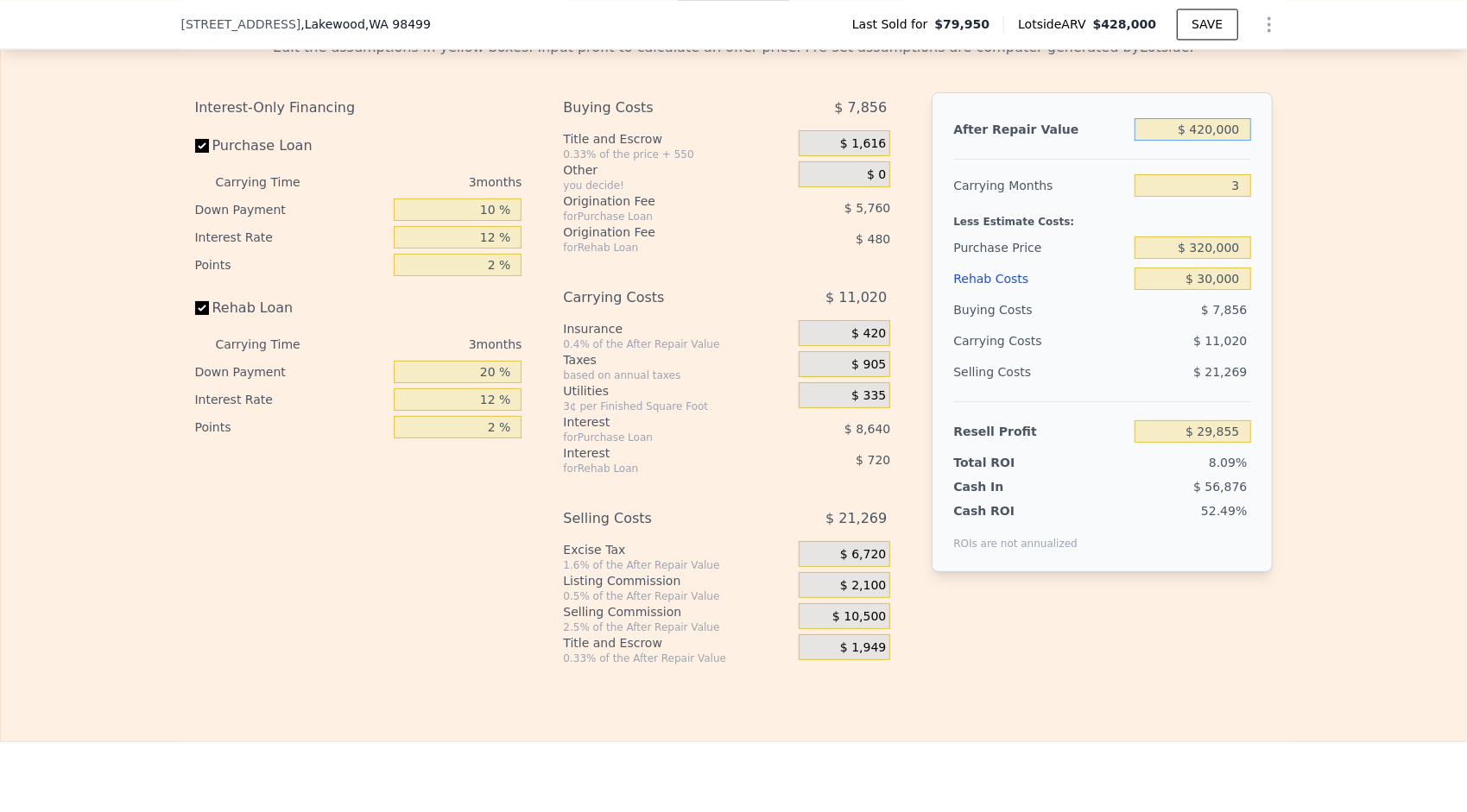
drag, startPoint x: 1205, startPoint y: 153, endPoint x: 1200, endPoint y: 160, distance: 8.6
click at [1200, 145] on div "$ 420,000" at bounding box center [1193, 130] width 116 height 31
type input "$ 400,000"
type input "$ 10,862"
type input "$ 400,000"
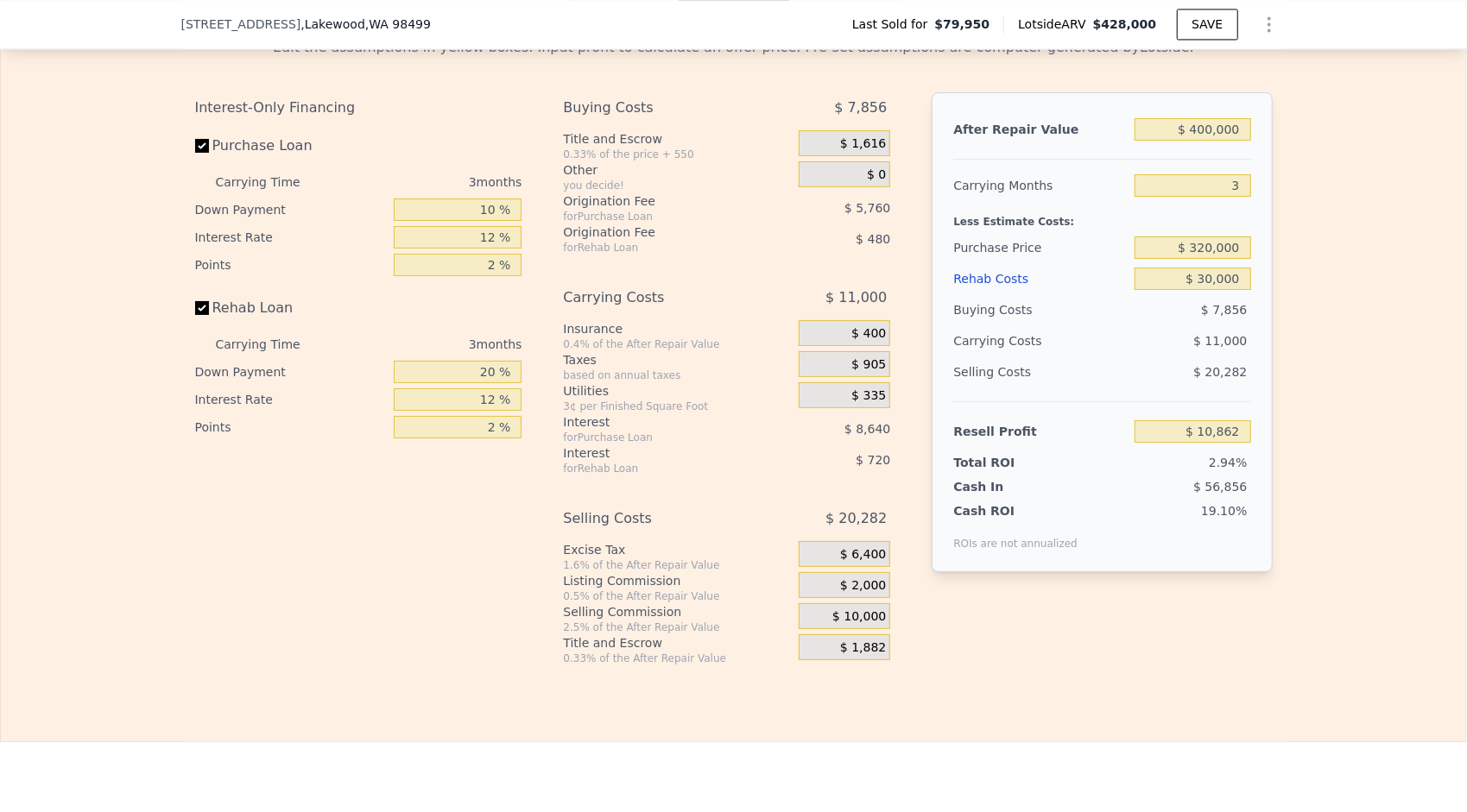
click at [1325, 294] on div "Edit the assumptions in yellow boxes. Input profit to calculate an offer price.…" at bounding box center [733, 344] width 1465 height 643
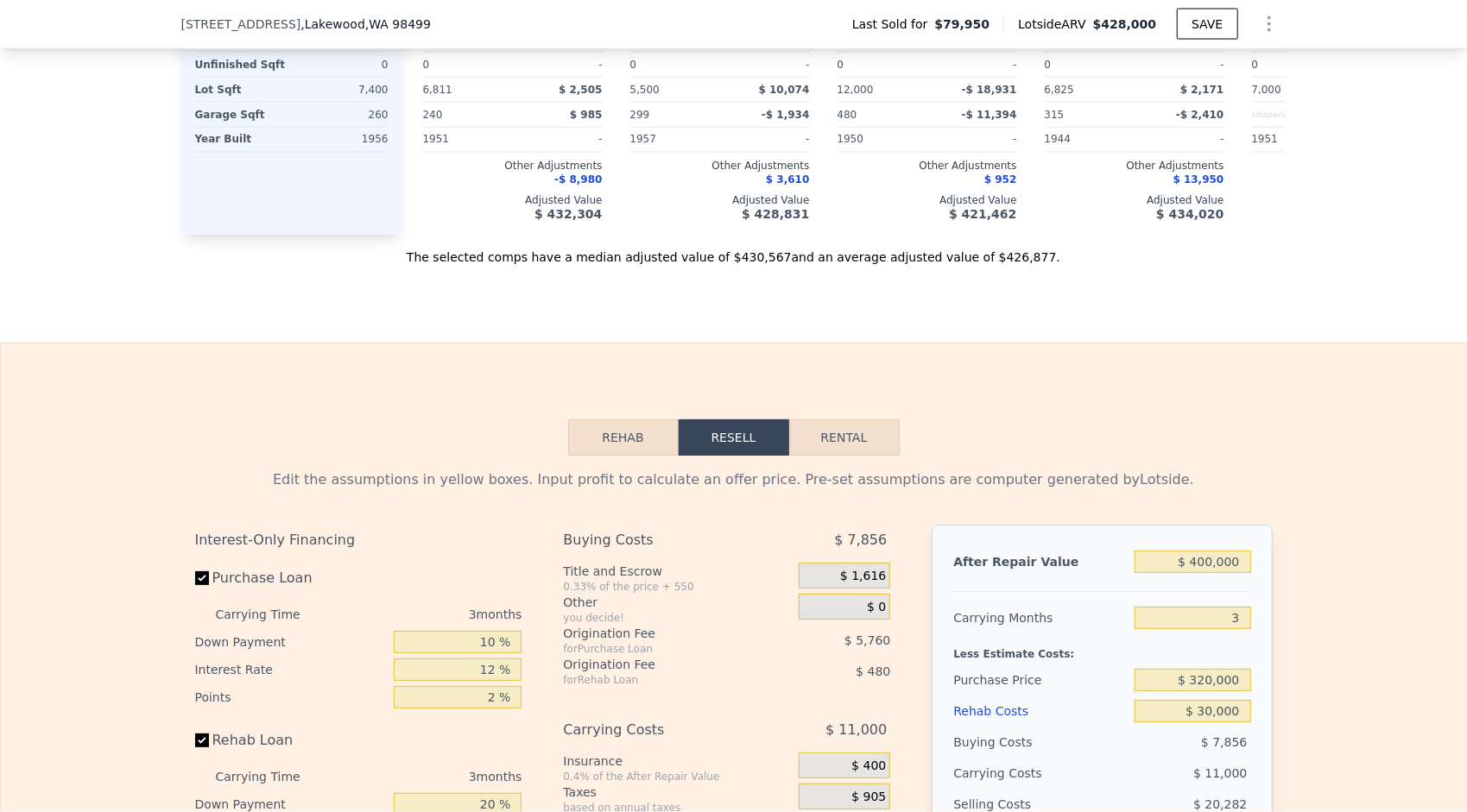
scroll to position [2065, 0]
